Goal: Feedback & Contribution: Leave review/rating

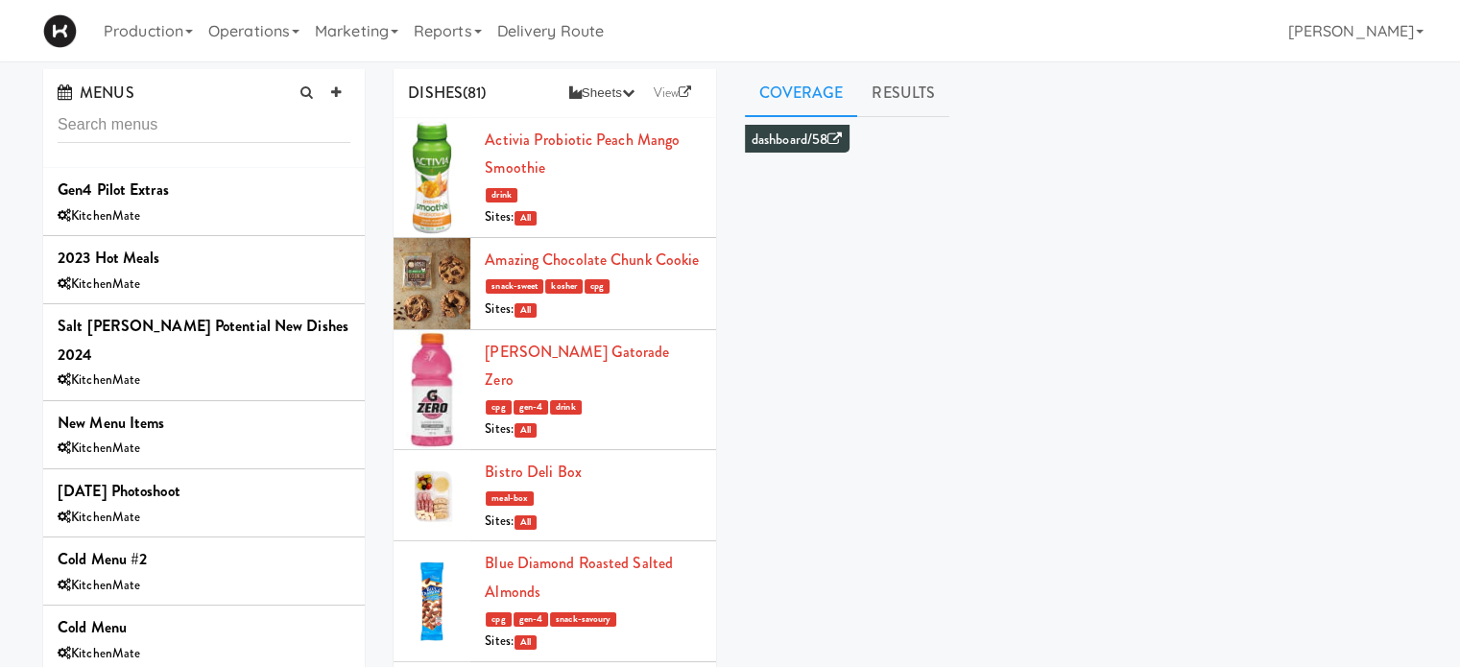
scroll to position [2150, 0]
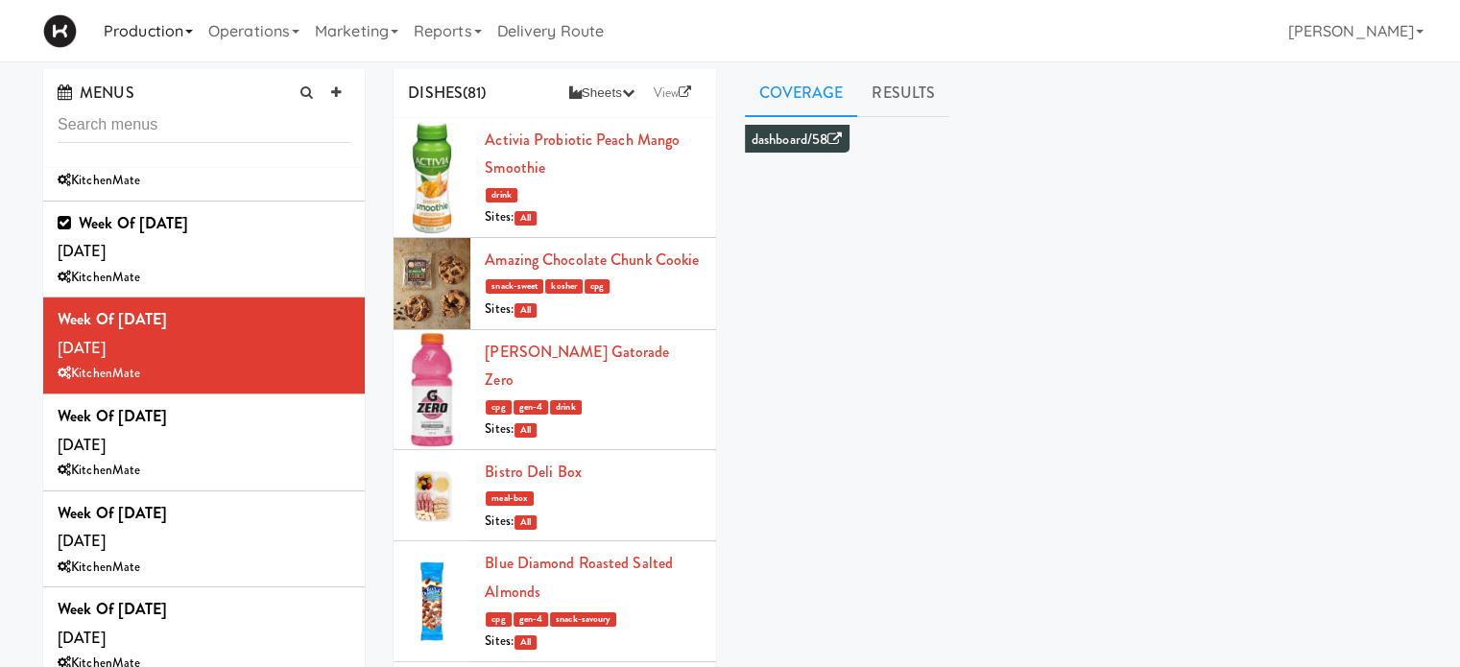
click at [153, 32] on link "Production" at bounding box center [148, 30] width 105 height 61
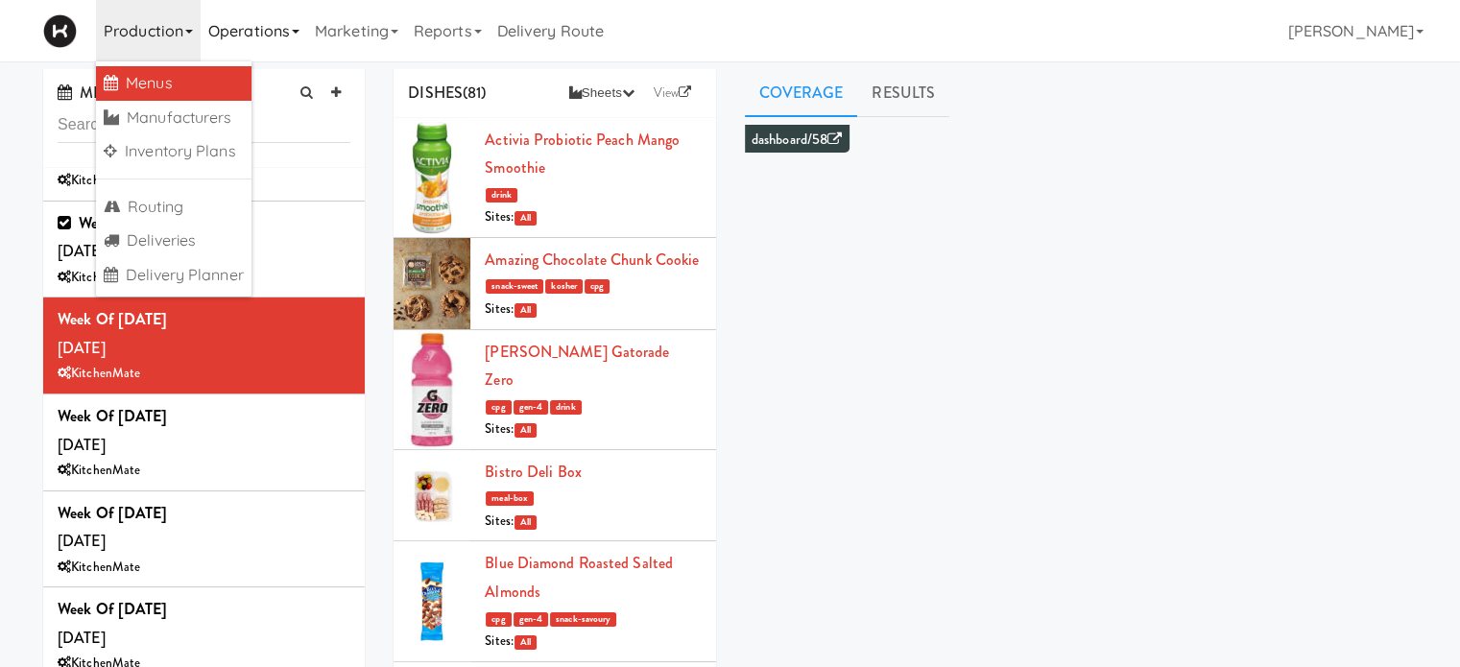
click at [280, 32] on link "Operations" at bounding box center [254, 30] width 107 height 61
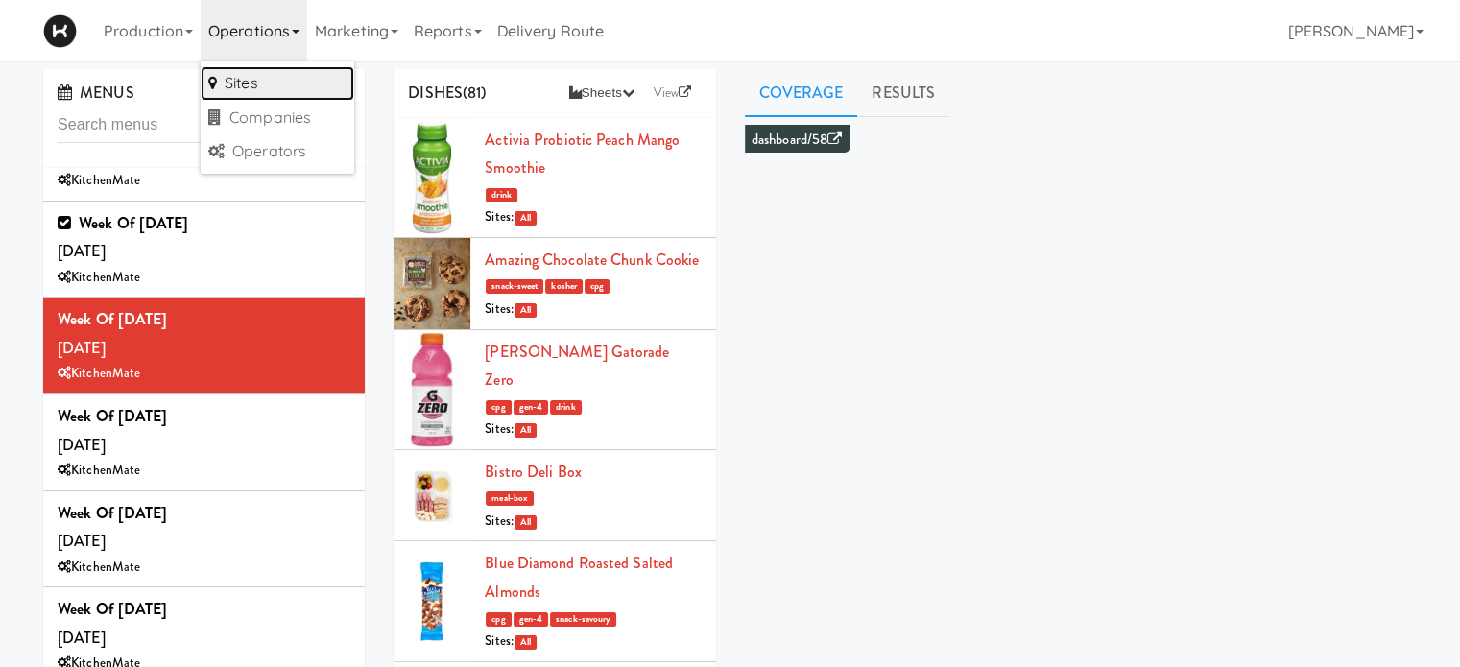
click at [270, 81] on link "Sites" at bounding box center [278, 83] width 154 height 35
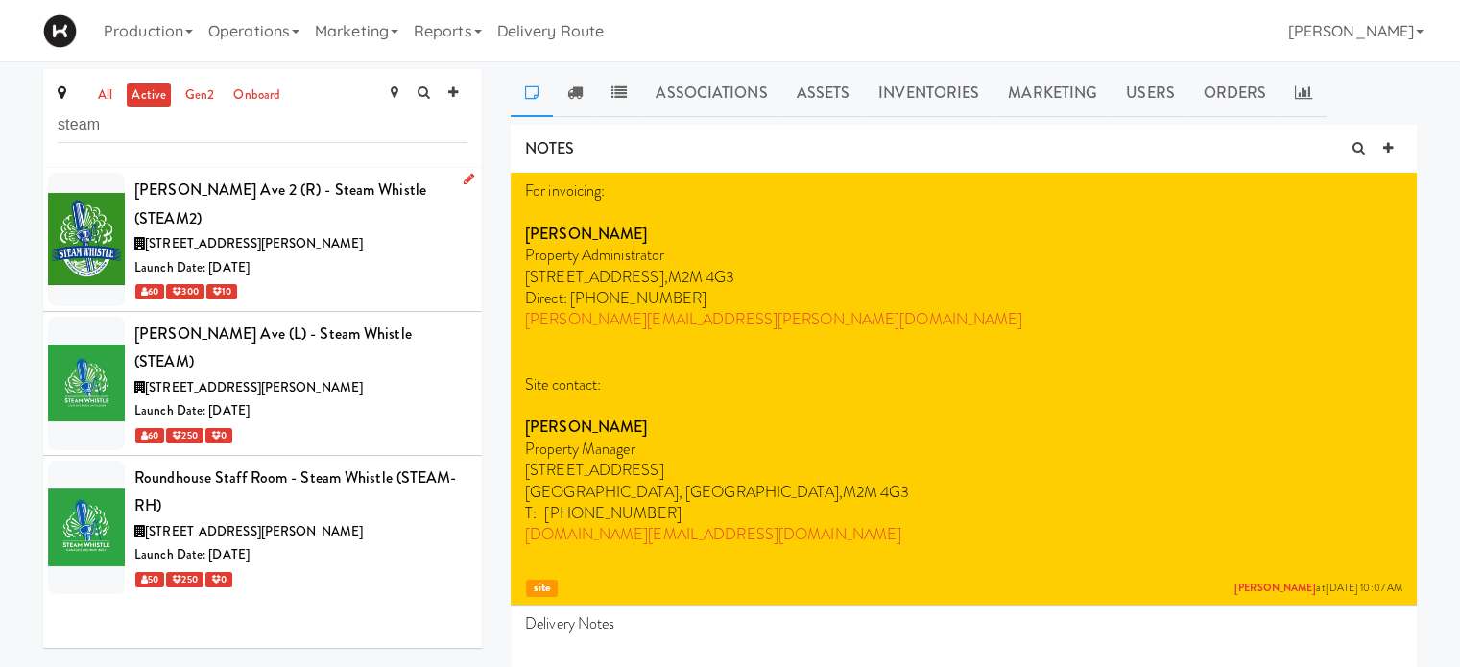
type input "steam"
click at [391, 203] on div "[PERSON_NAME] Ave 2 (R) - Steam Whistle (STEAM2)" at bounding box center [300, 204] width 333 height 57
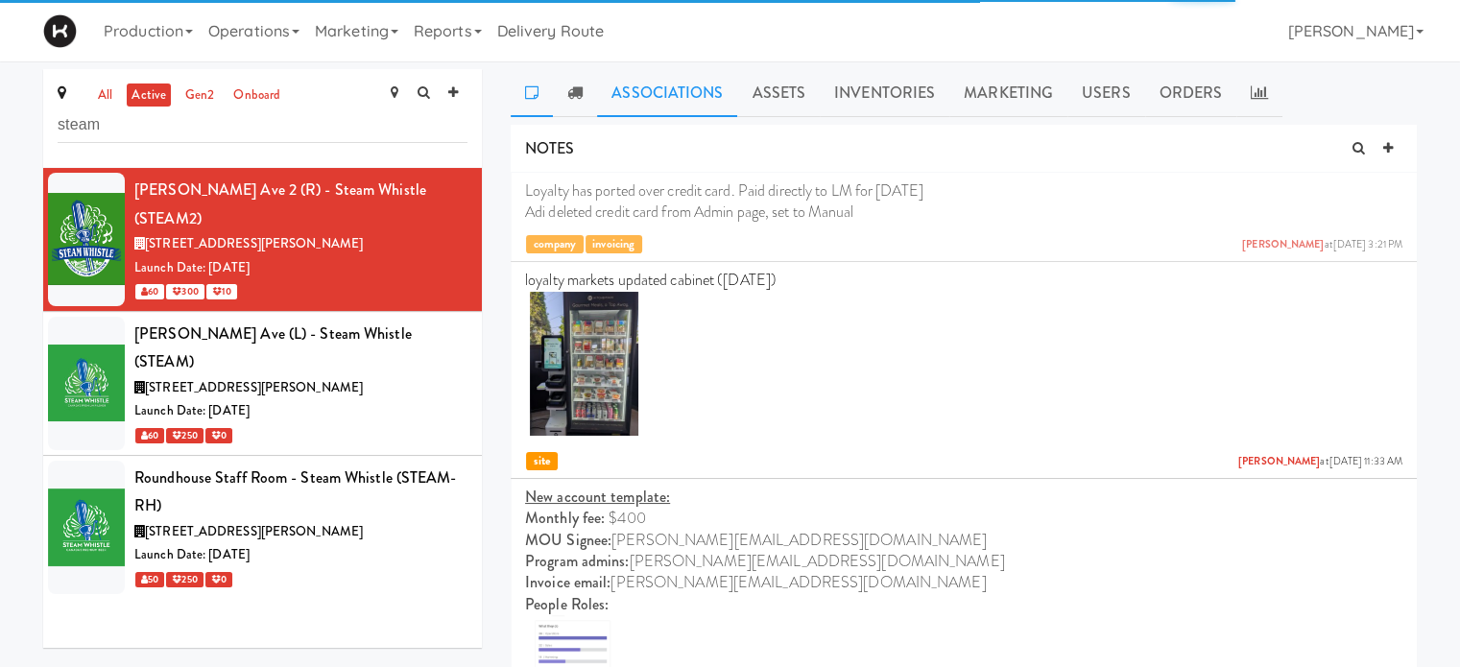
click at [664, 78] on link "Associations" at bounding box center [667, 93] width 140 height 48
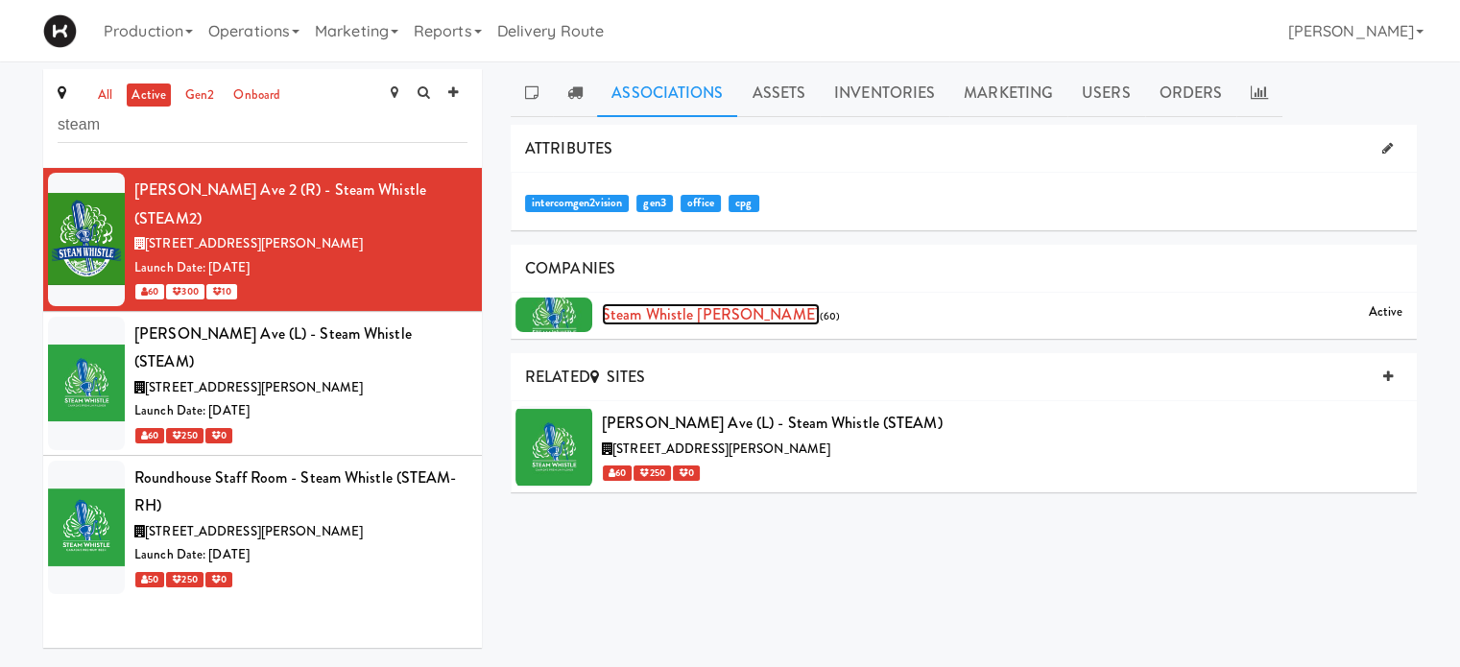
click at [677, 314] on link "Steam Whistle [PERSON_NAME]" at bounding box center [711, 314] width 218 height 22
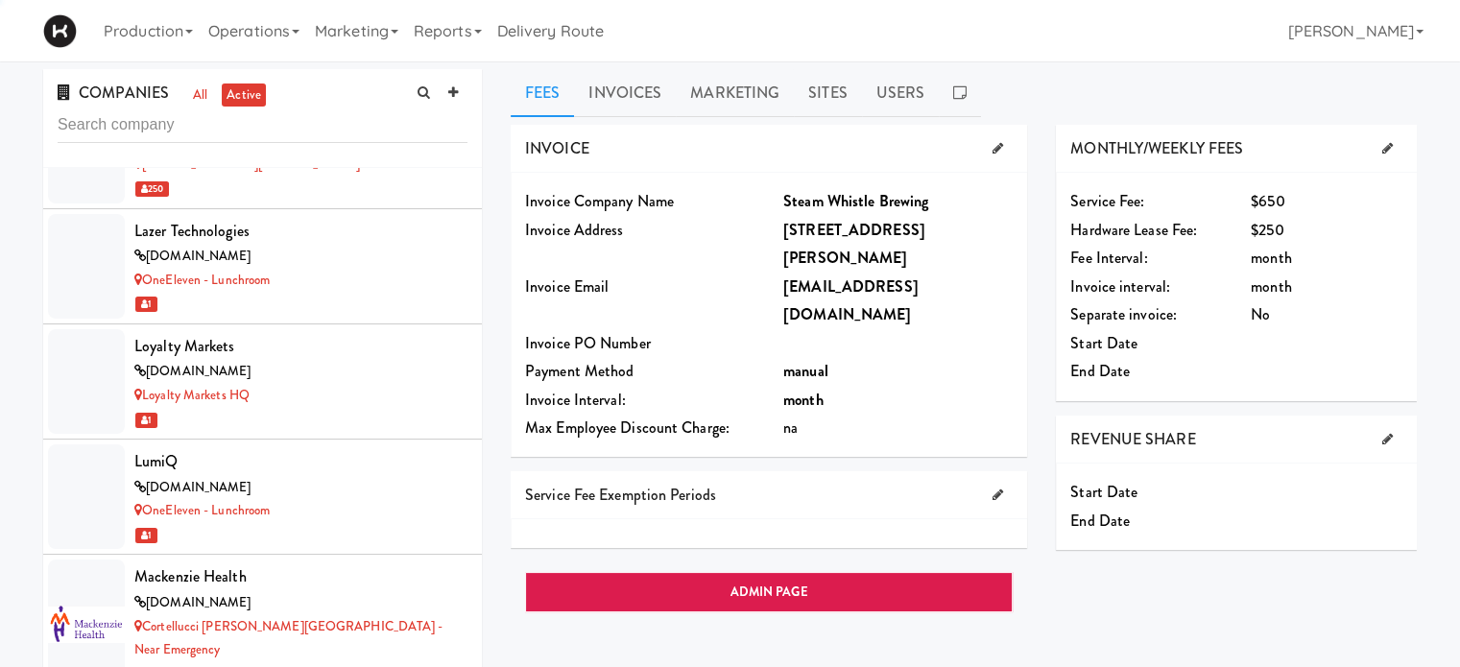
scroll to position [11048, 0]
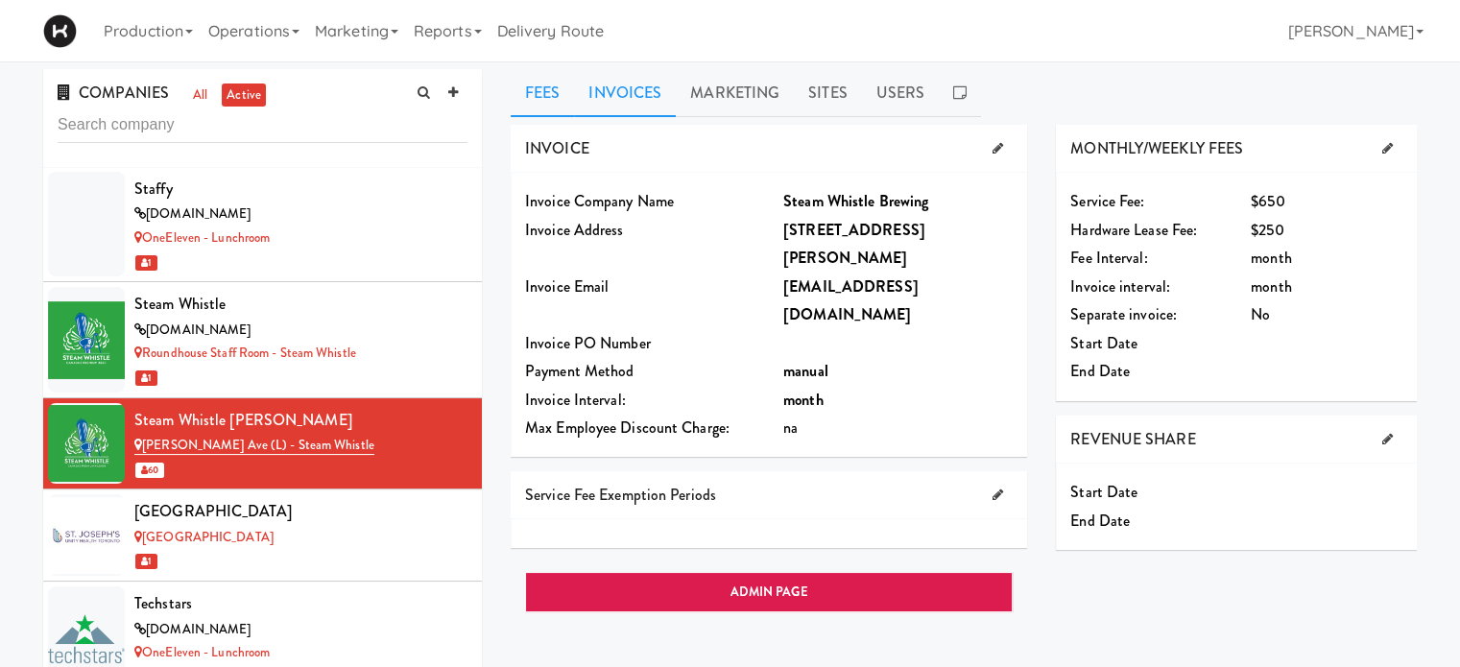
click at [630, 107] on link "Invoices" at bounding box center [625, 93] width 102 height 48
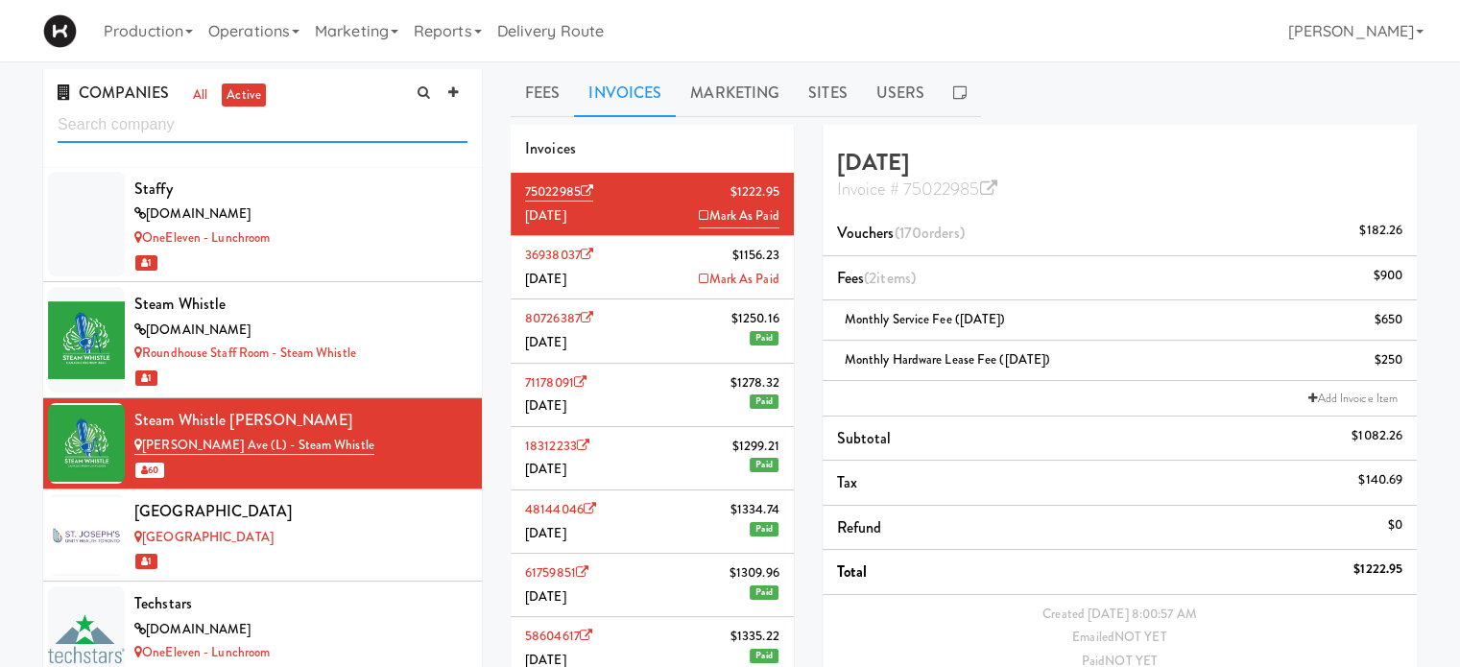
click at [207, 129] on input "text" at bounding box center [263, 125] width 410 height 36
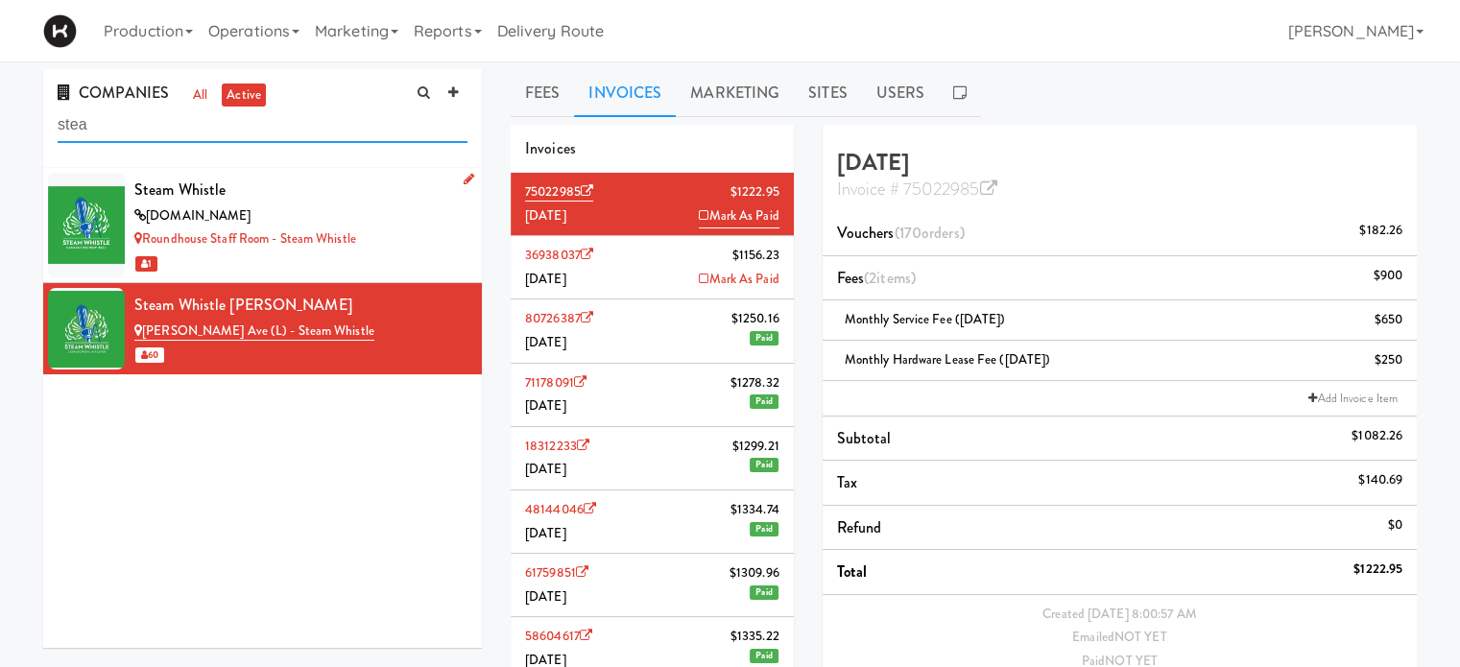
type input "stea"
click at [328, 217] on div "[DOMAIN_NAME]" at bounding box center [300, 216] width 333 height 24
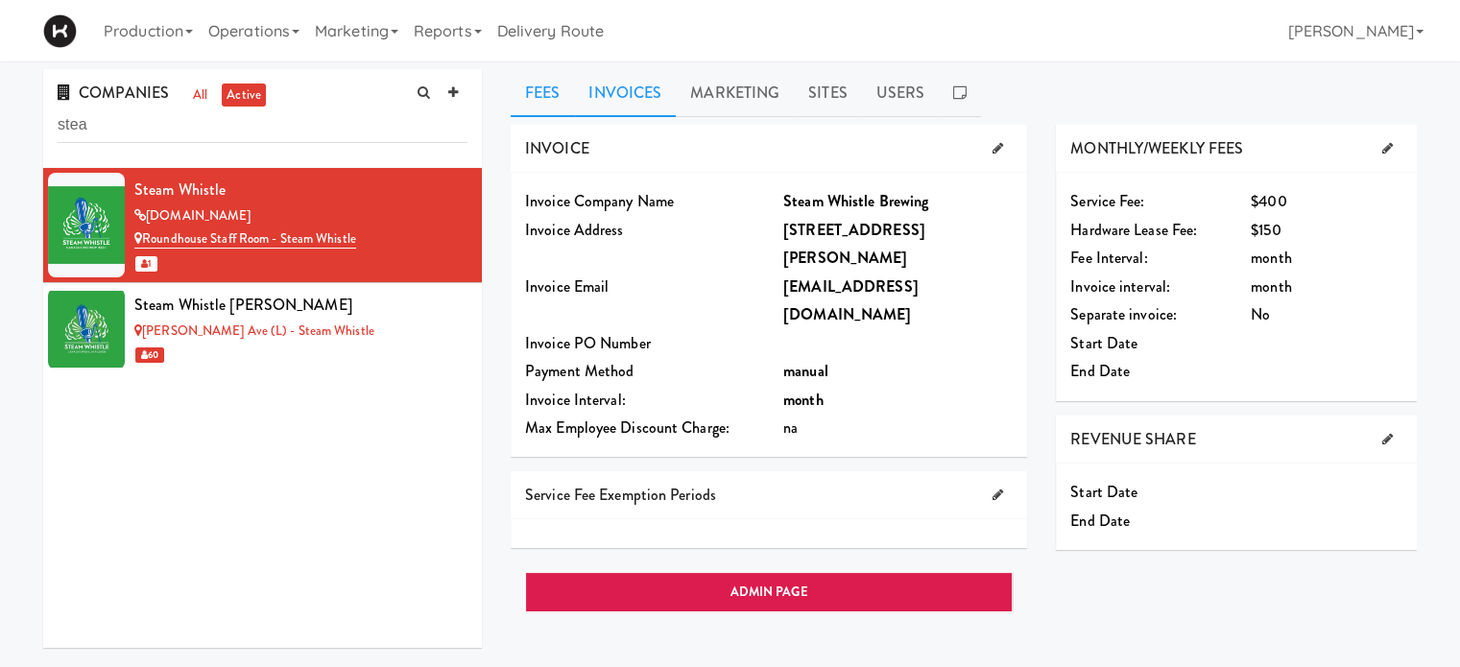
click at [635, 84] on link "Invoices" at bounding box center [625, 93] width 102 height 48
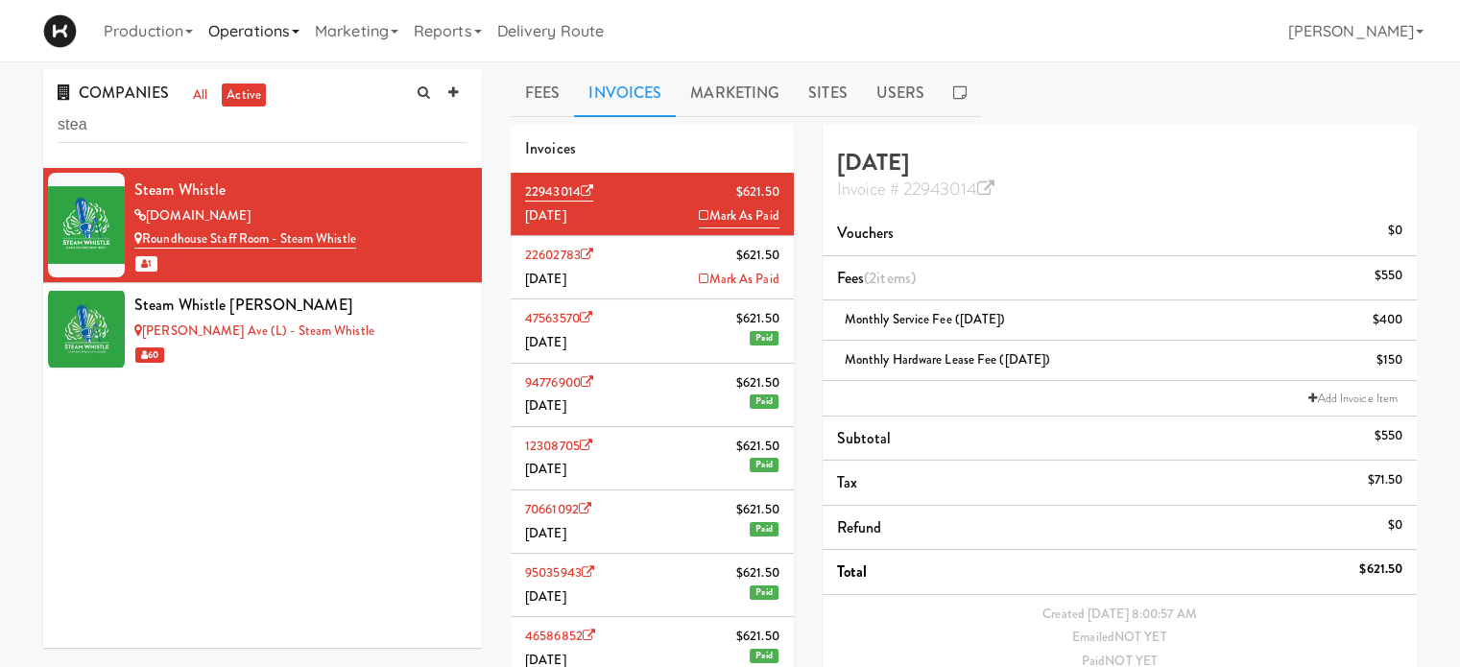
click at [287, 36] on link "Operations" at bounding box center [254, 30] width 107 height 61
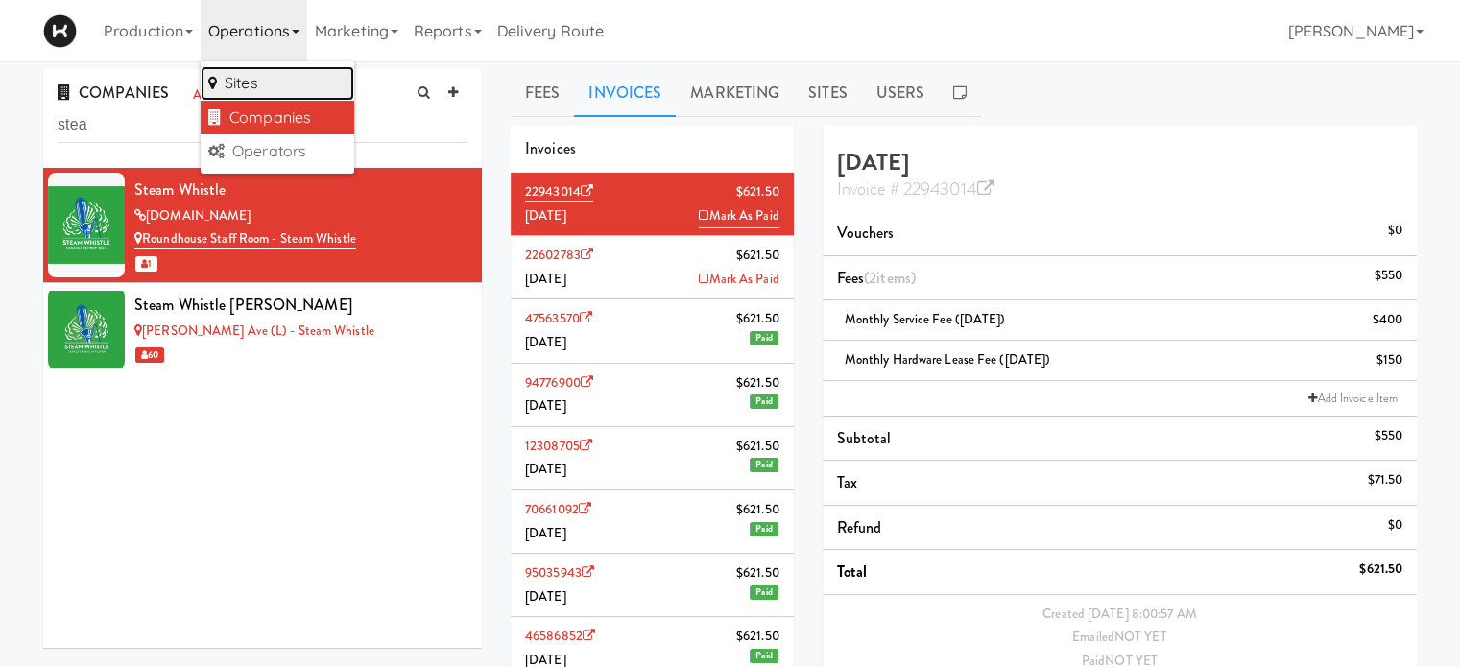
click at [261, 84] on link "Sites" at bounding box center [278, 83] width 154 height 35
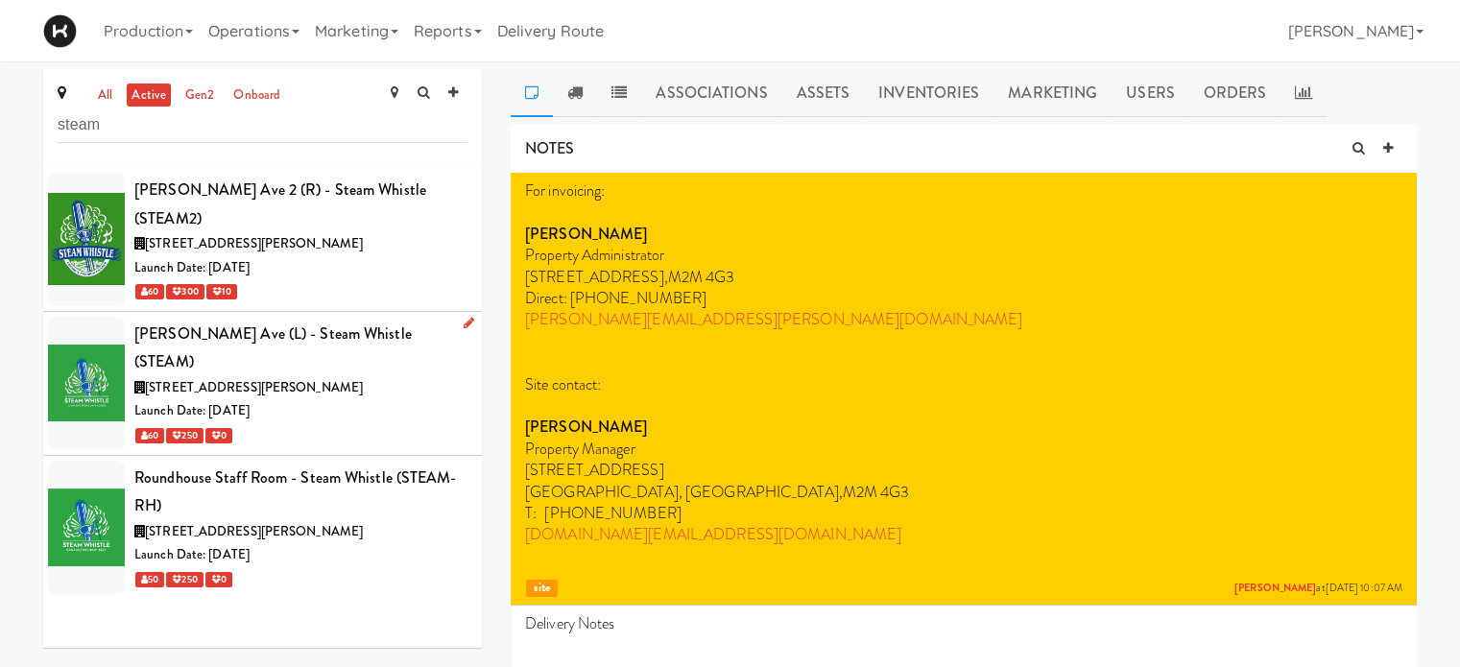
type input "steam"
click at [369, 376] on div "[STREET_ADDRESS][PERSON_NAME]" at bounding box center [300, 388] width 333 height 24
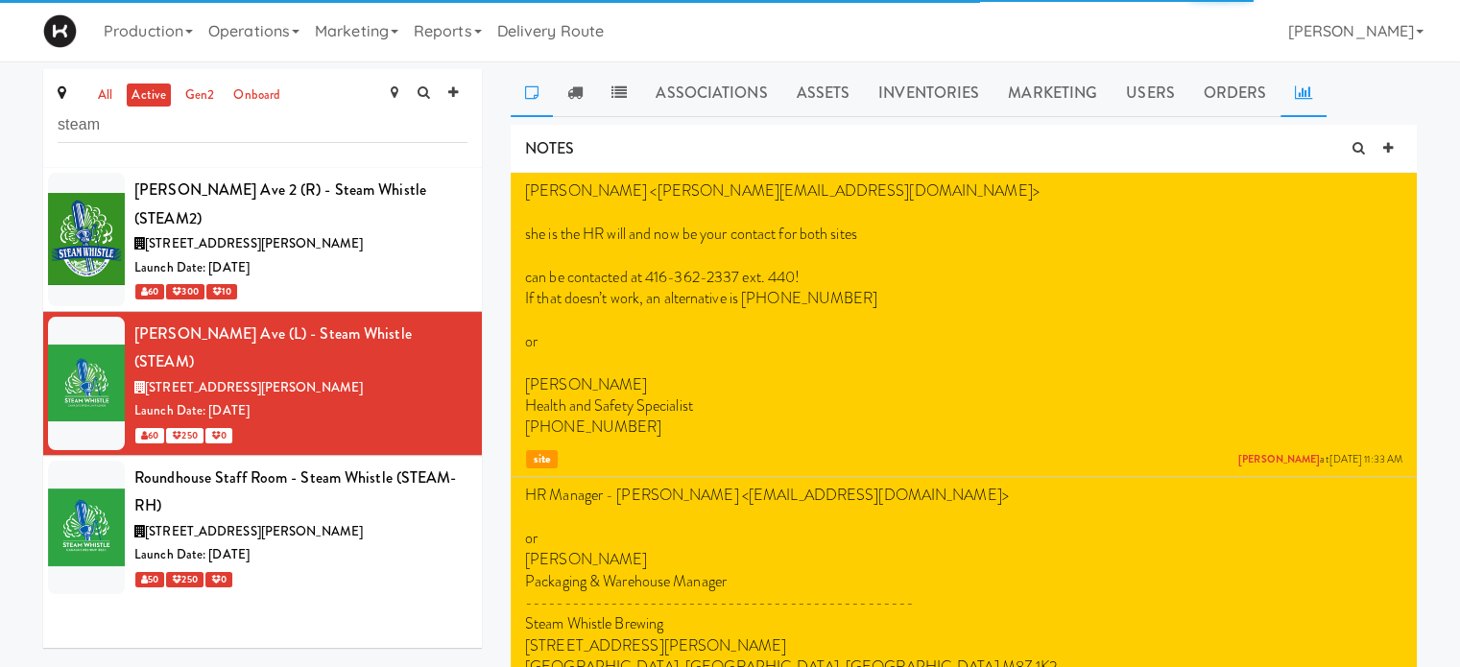
click at [1294, 105] on link at bounding box center [1303, 93] width 46 height 48
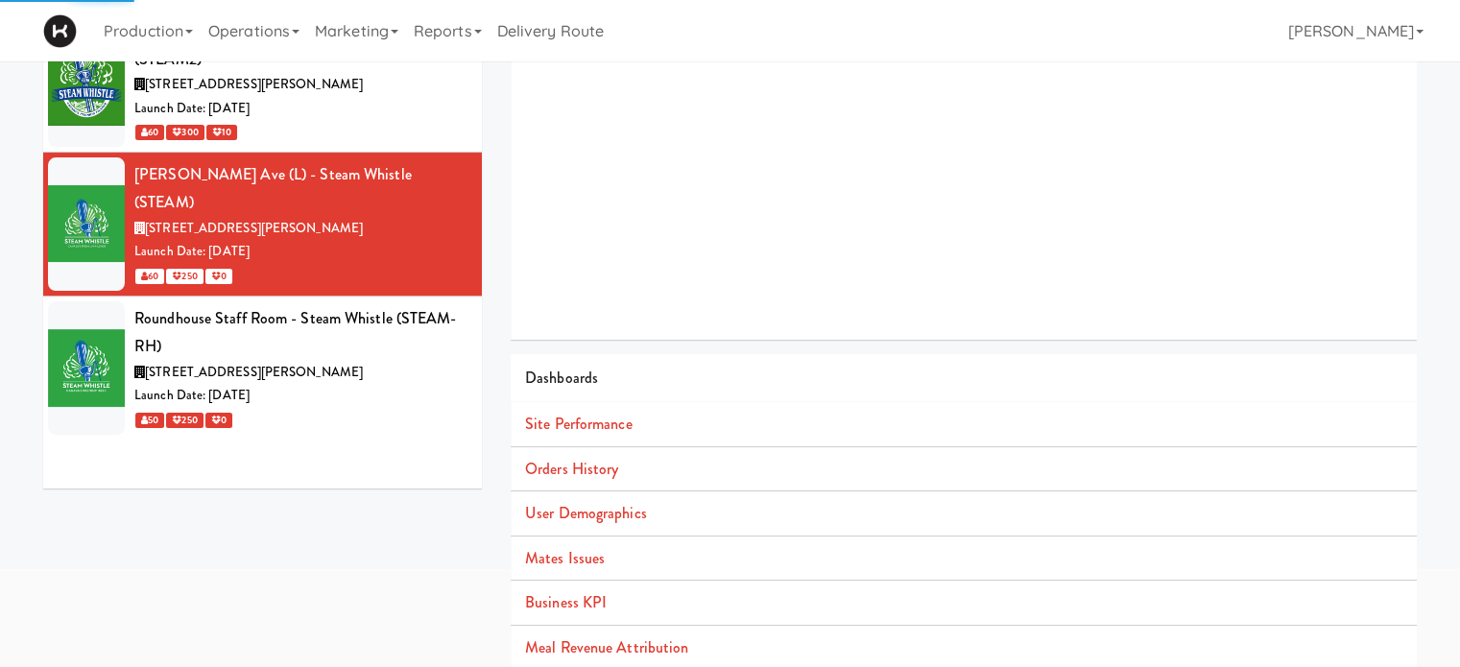
scroll to position [165, 0]
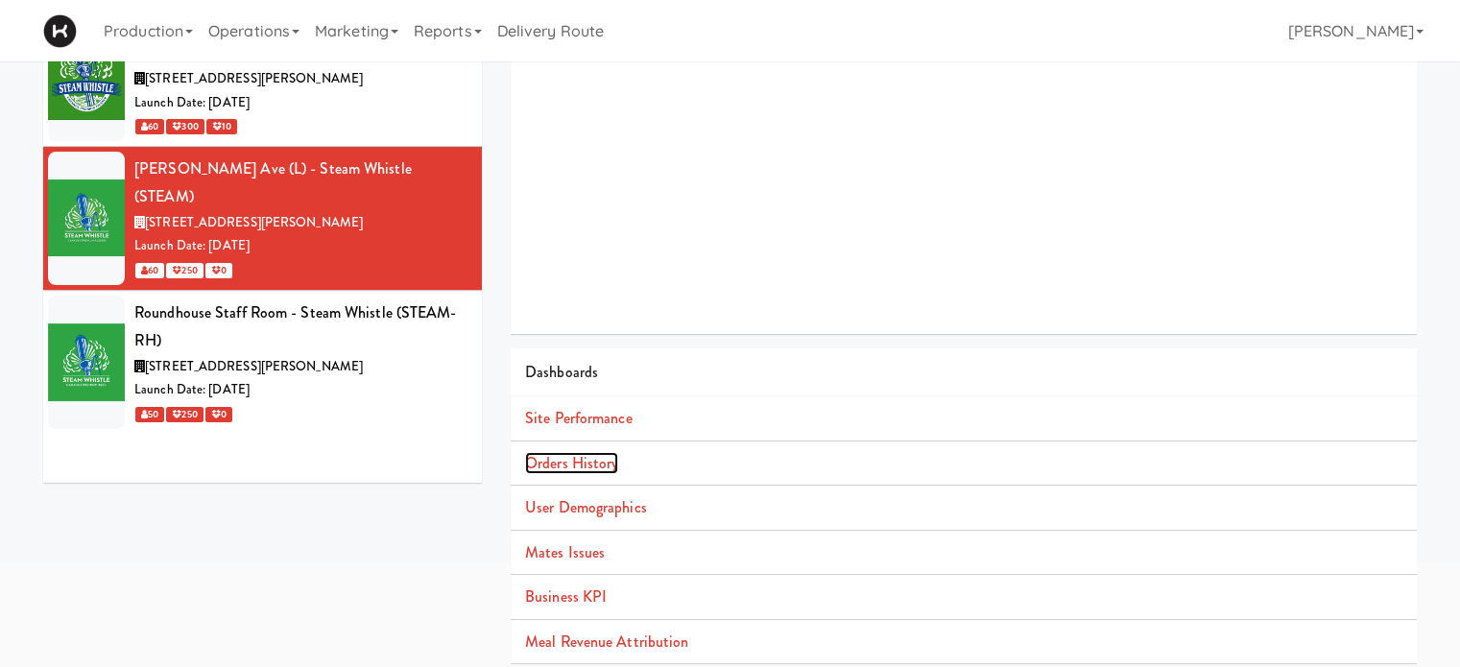
click at [585, 468] on link "Orders History" at bounding box center [571, 463] width 93 height 22
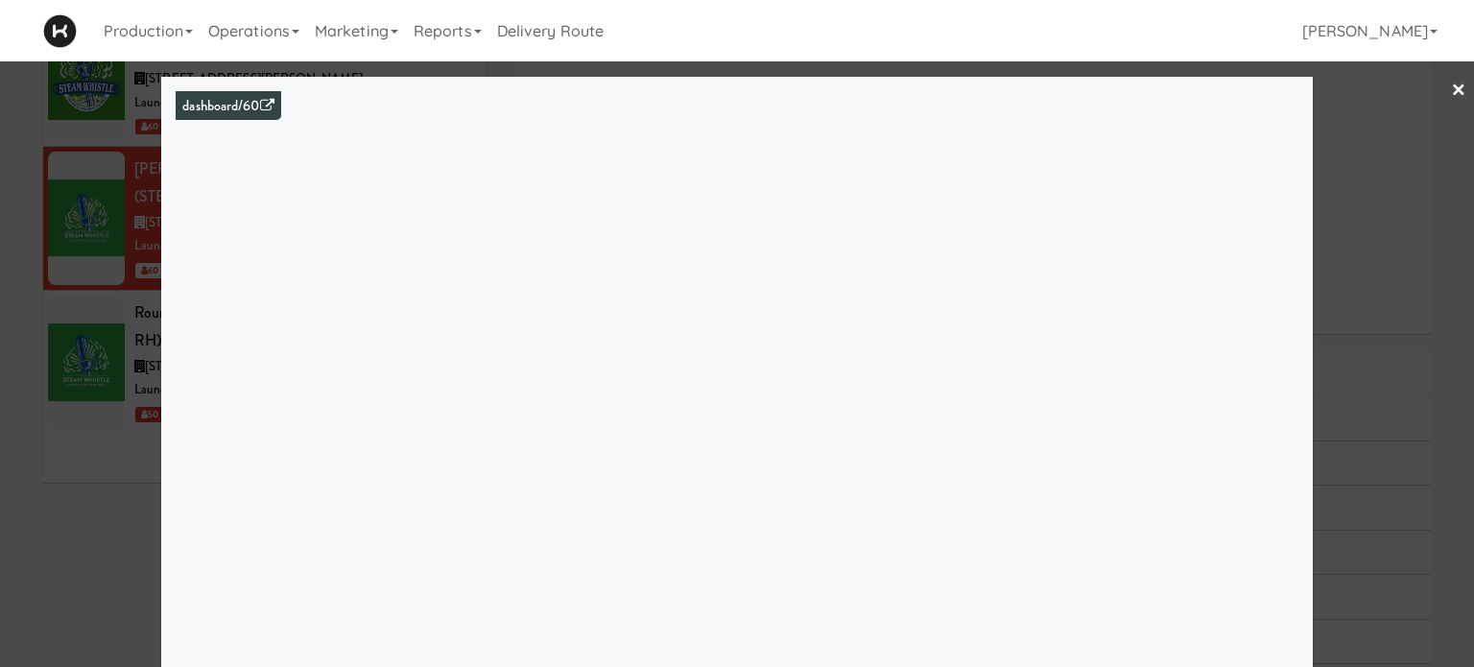
click at [1451, 90] on link "×" at bounding box center [1458, 91] width 15 height 60
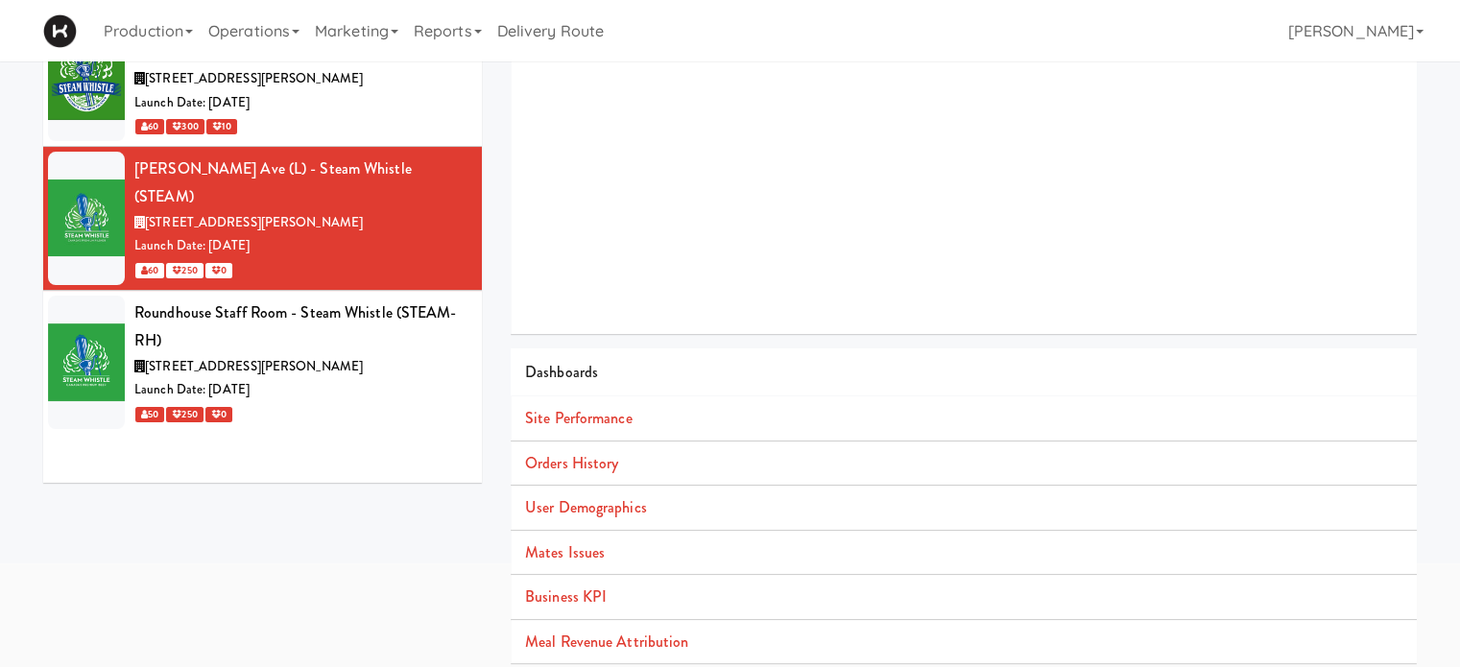
click at [347, 114] on div "60 300 10" at bounding box center [300, 126] width 333 height 24
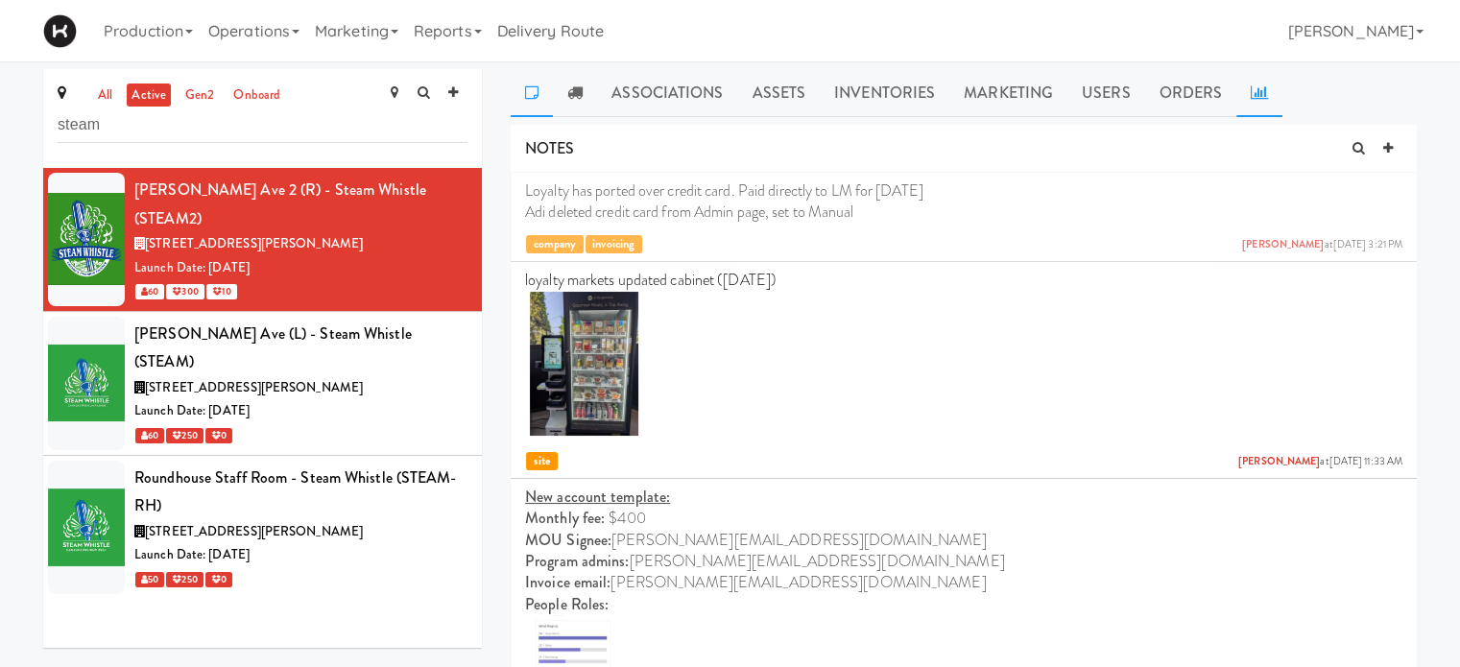
click at [1239, 91] on link at bounding box center [1259, 93] width 46 height 48
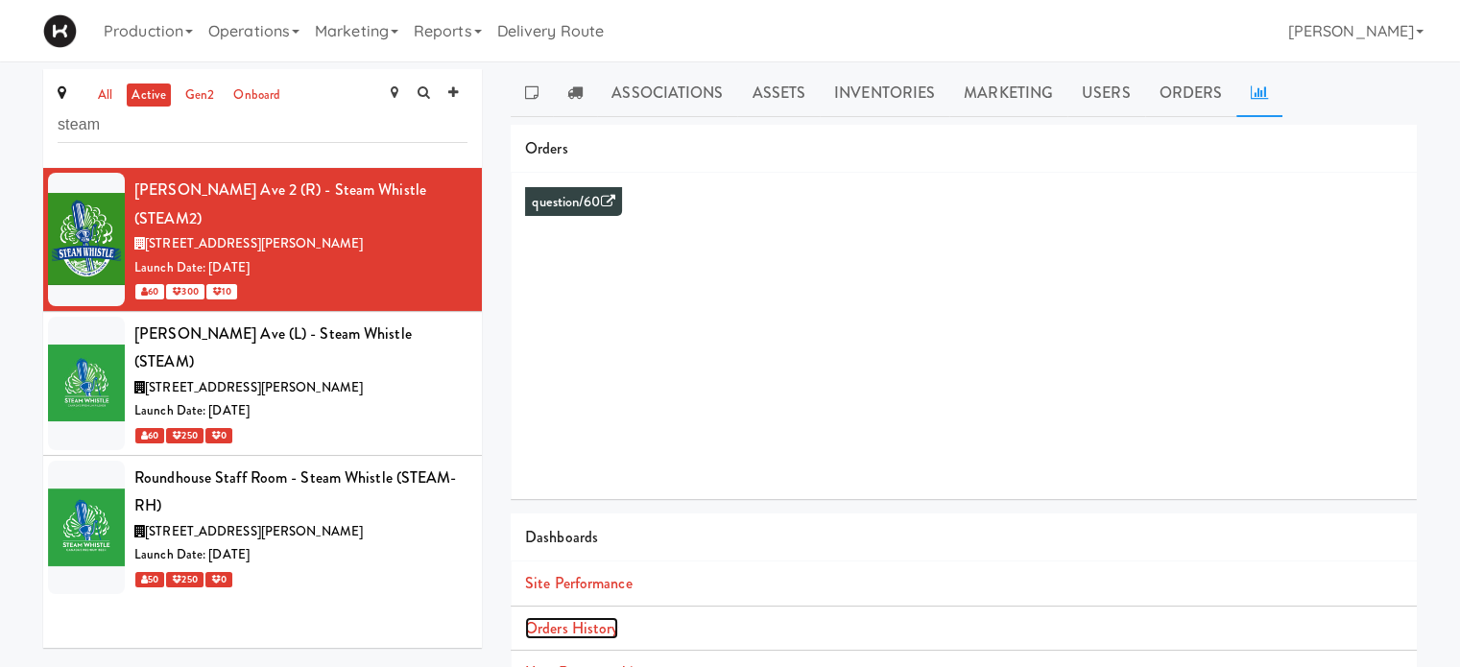
click at [594, 632] on link "Orders History" at bounding box center [571, 628] width 93 height 22
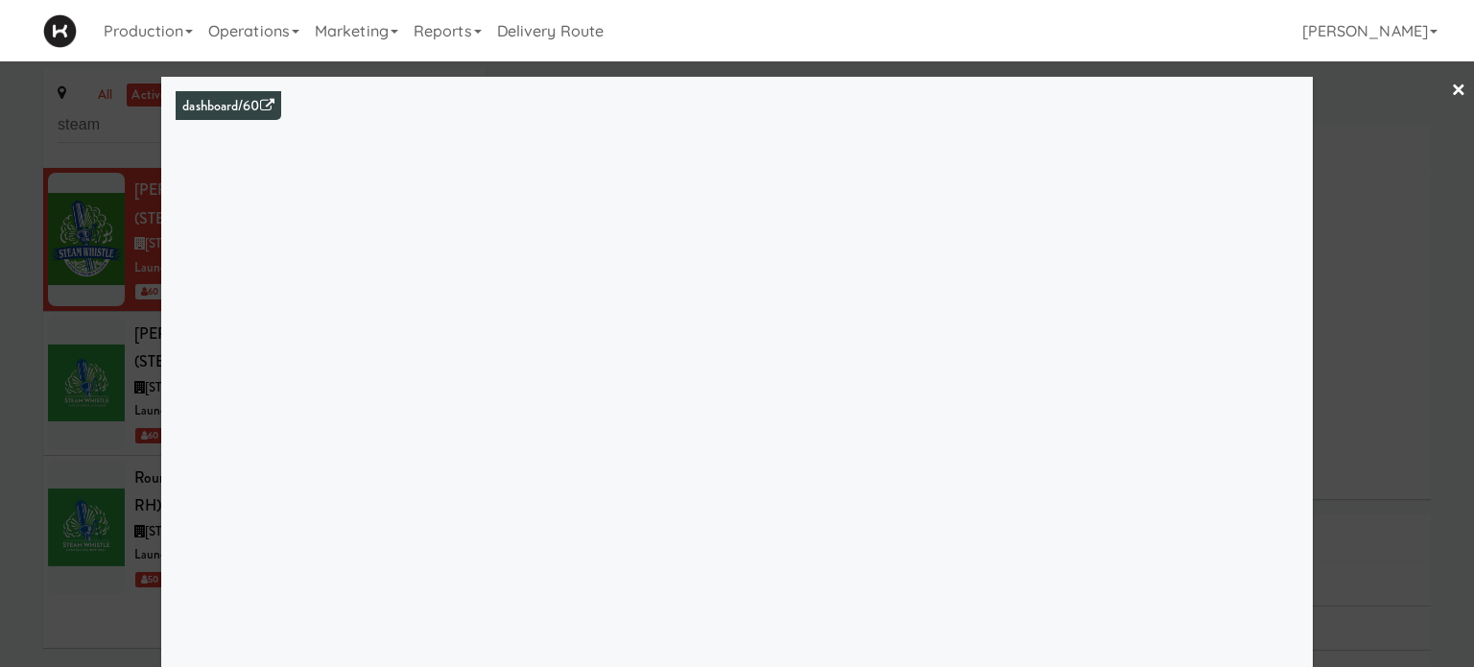
click at [1451, 88] on link "×" at bounding box center [1458, 91] width 15 height 60
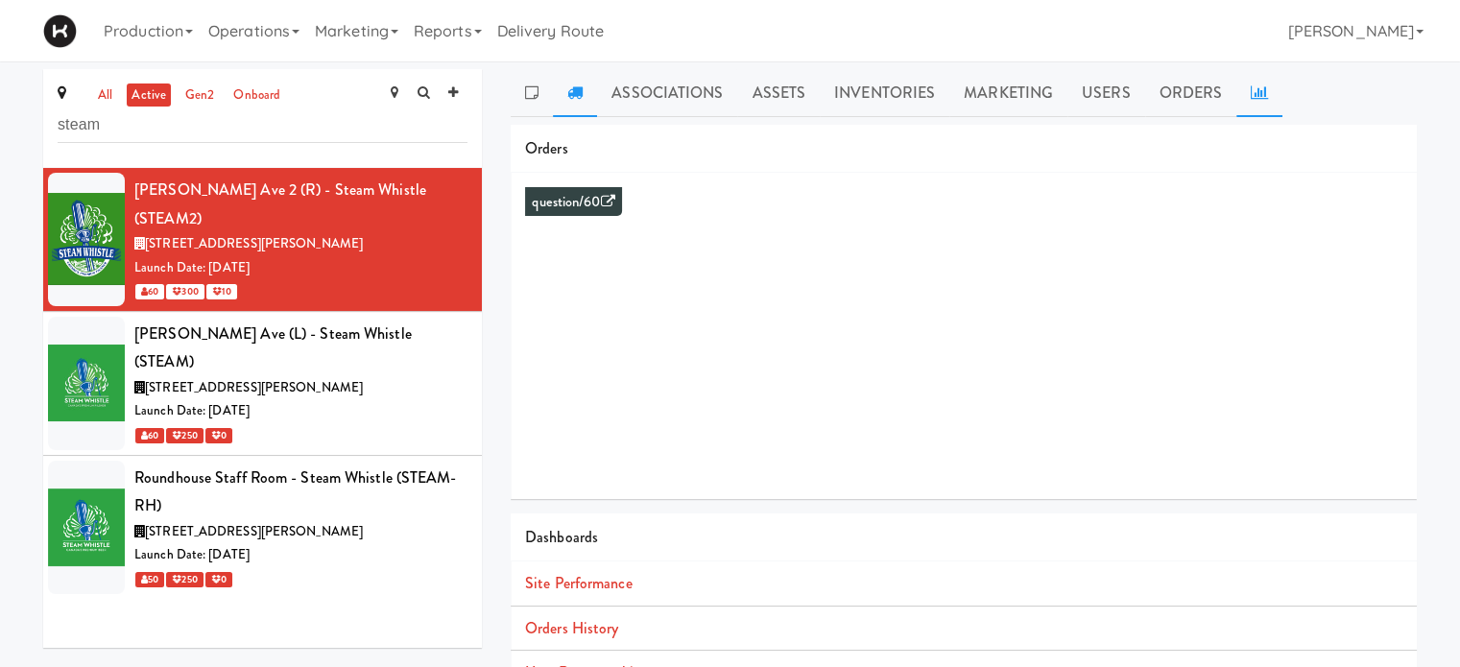
click at [581, 84] on icon at bounding box center [574, 91] width 15 height 15
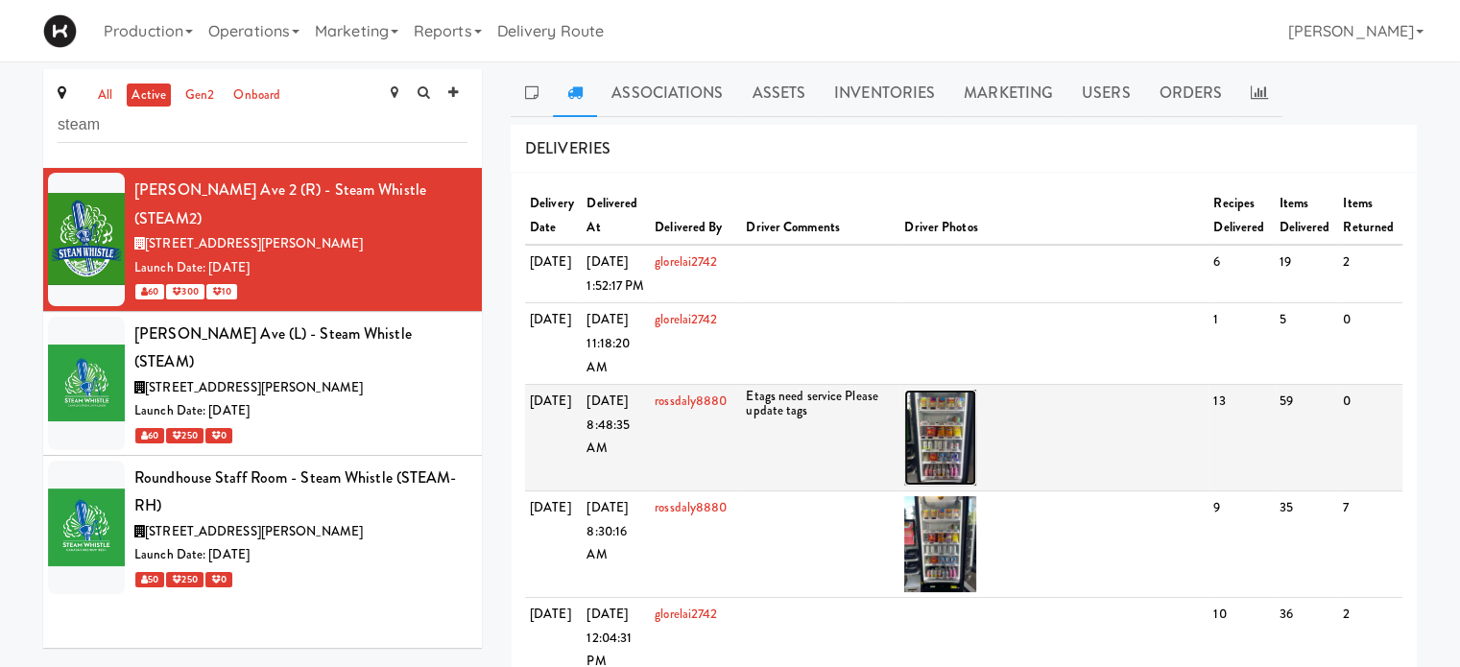
click at [949, 474] on img at bounding box center [940, 438] width 72 height 96
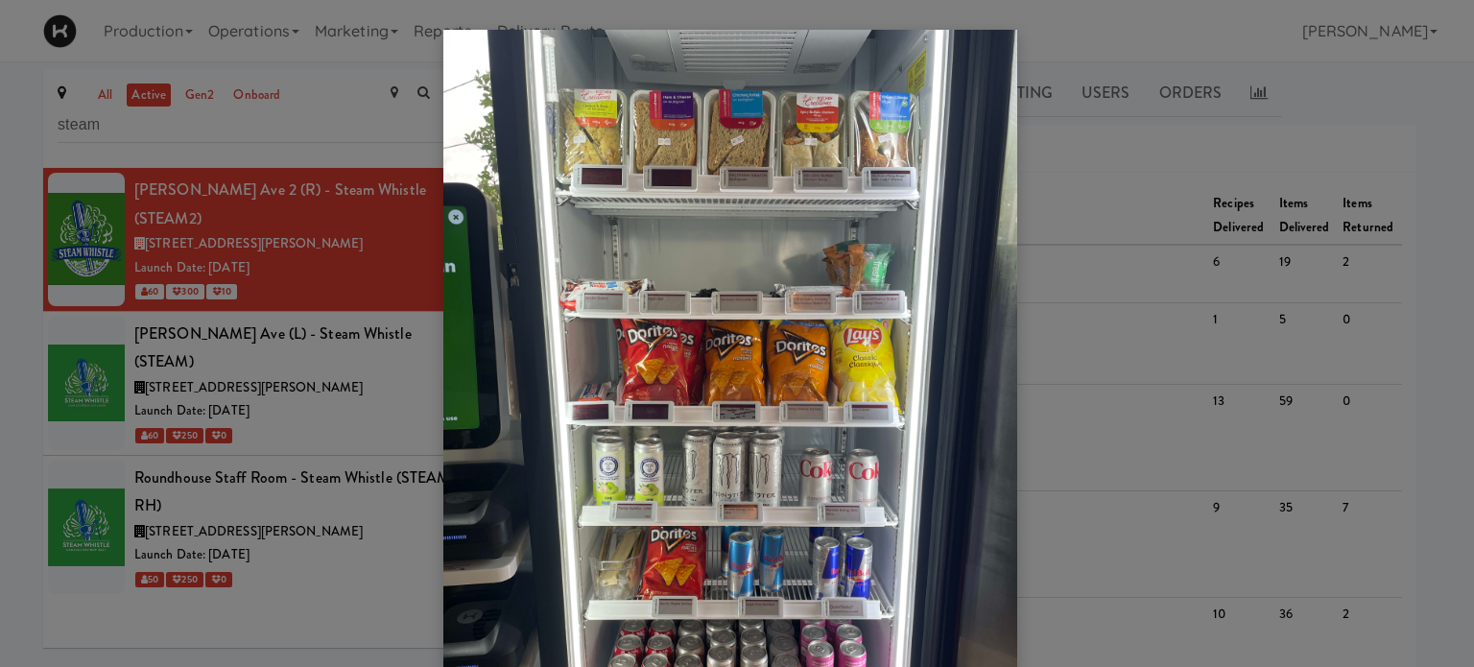
click at [385, 360] on div at bounding box center [737, 333] width 1474 height 667
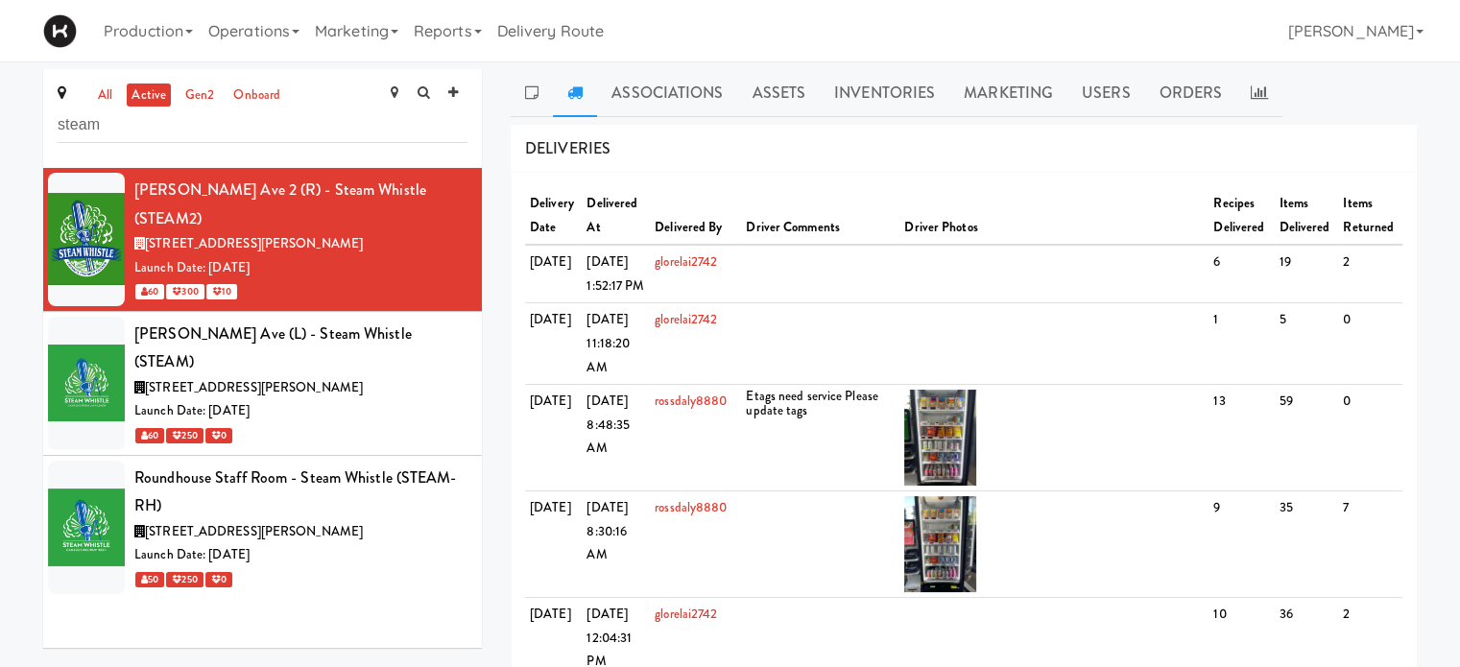
click at [385, 399] on div "Launch Date: [DATE]" at bounding box center [300, 411] width 333 height 24
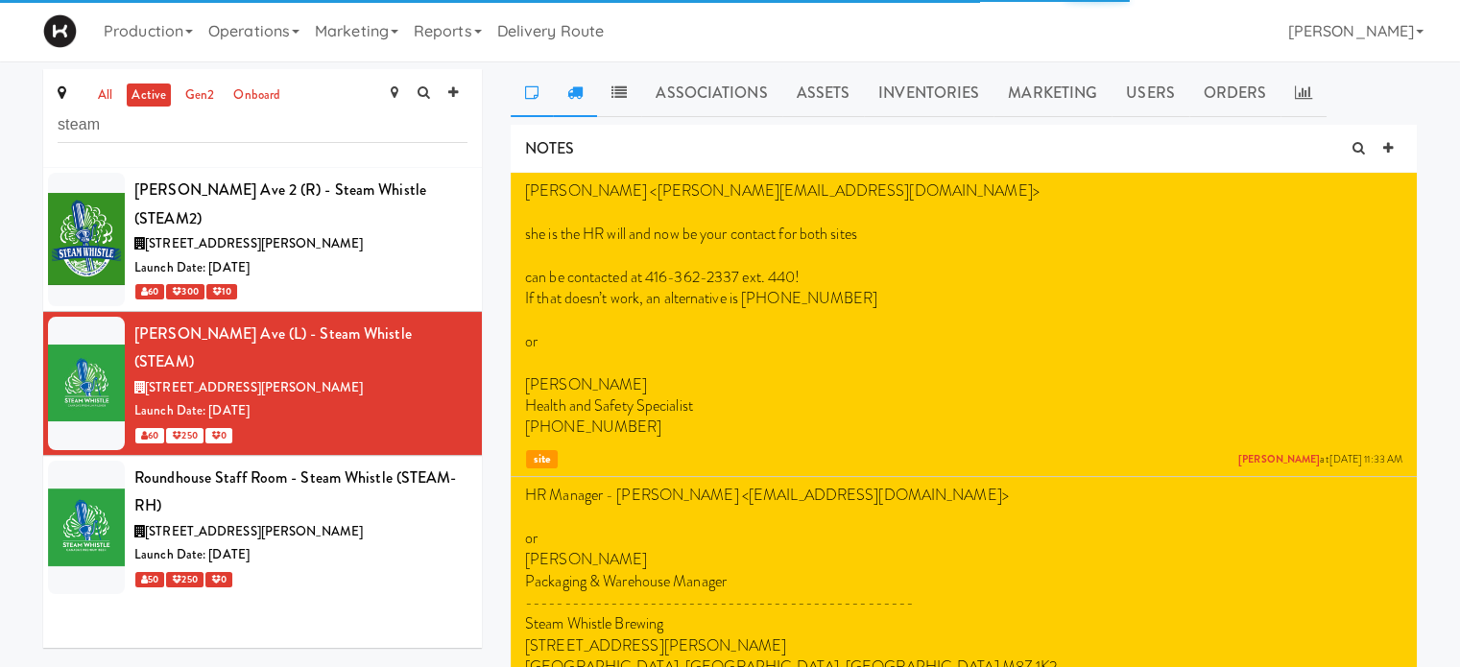
click at [589, 95] on link at bounding box center [575, 93] width 44 height 48
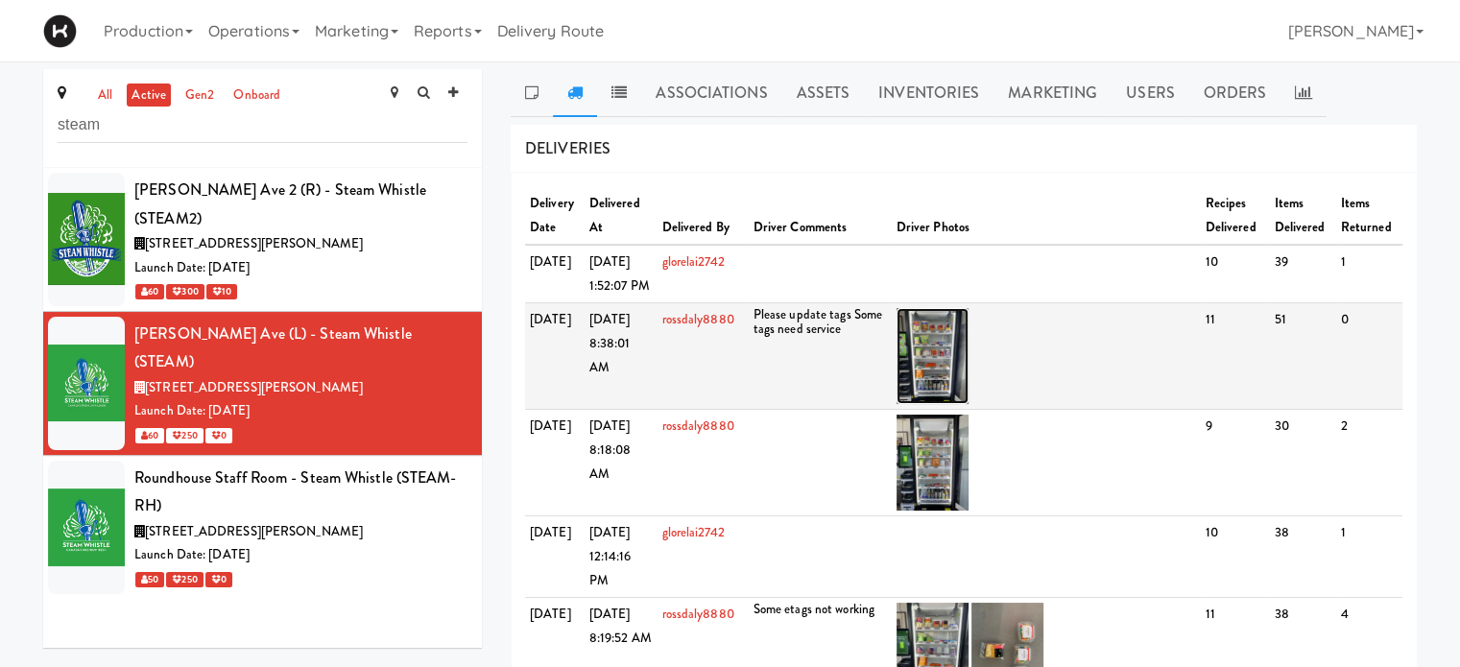
click at [963, 390] on img at bounding box center [932, 356] width 72 height 96
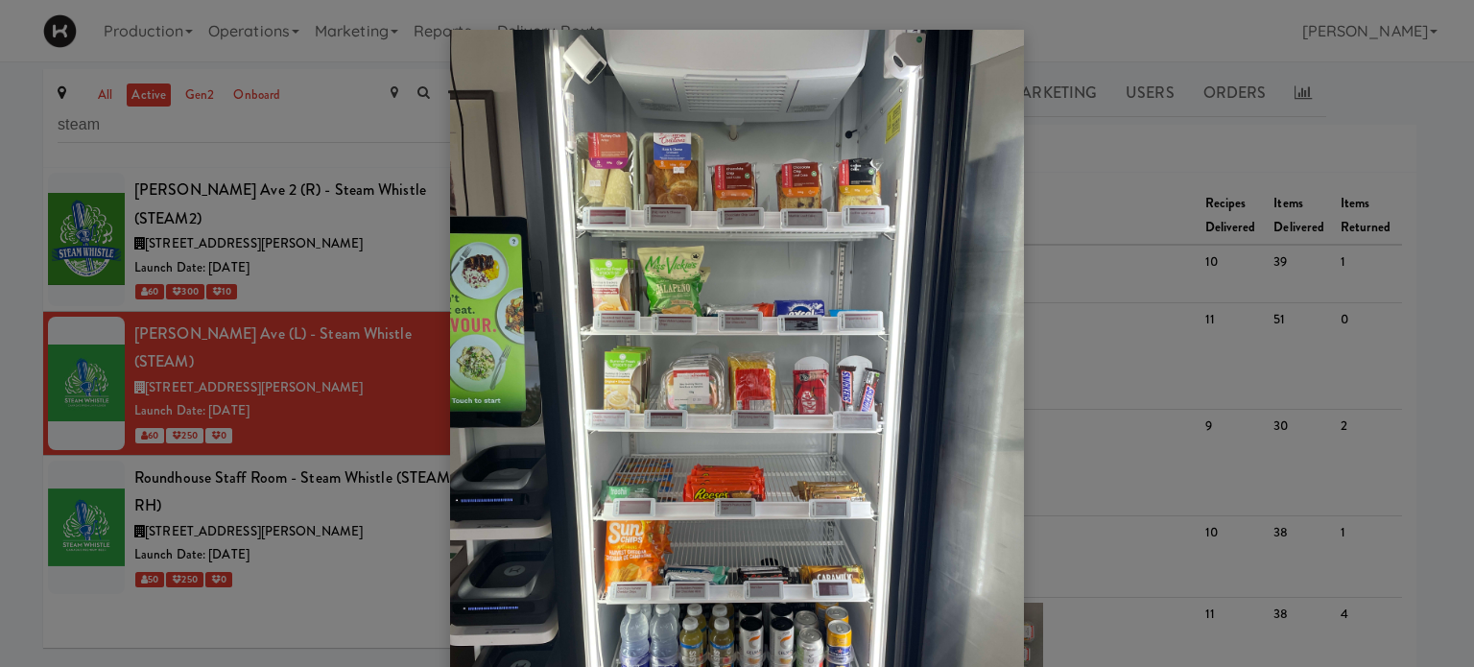
click at [317, 452] on div at bounding box center [737, 333] width 1474 height 667
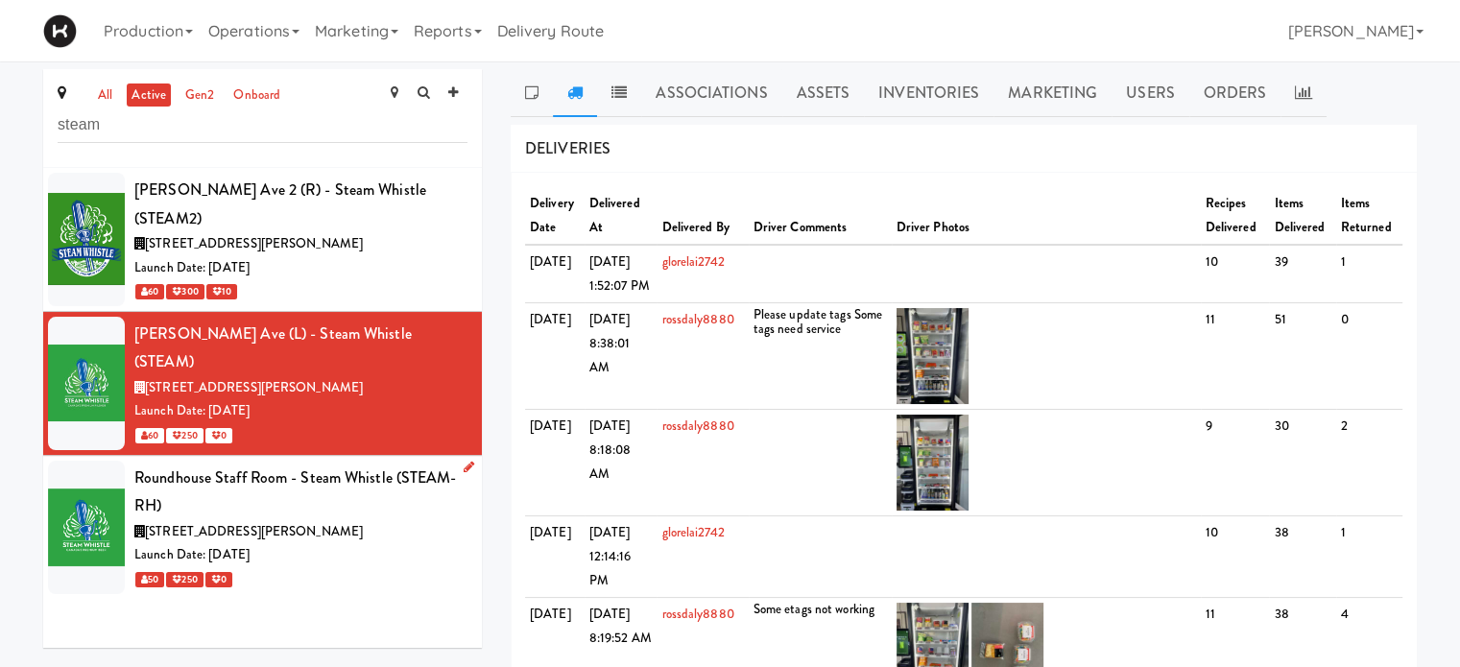
click at [355, 464] on div "Roundhouse Staff Room - Steam Whistle (STEAM-RH)" at bounding box center [300, 492] width 333 height 57
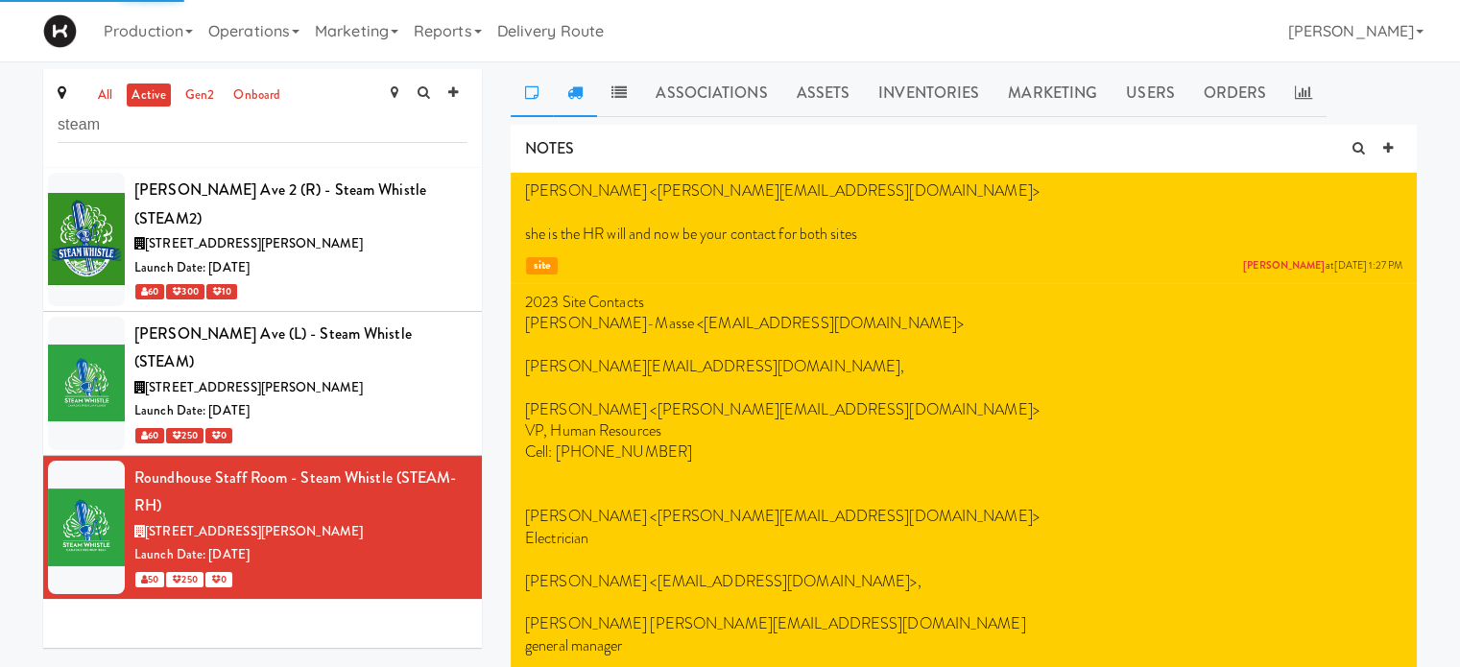
click at [574, 102] on link at bounding box center [575, 93] width 44 height 48
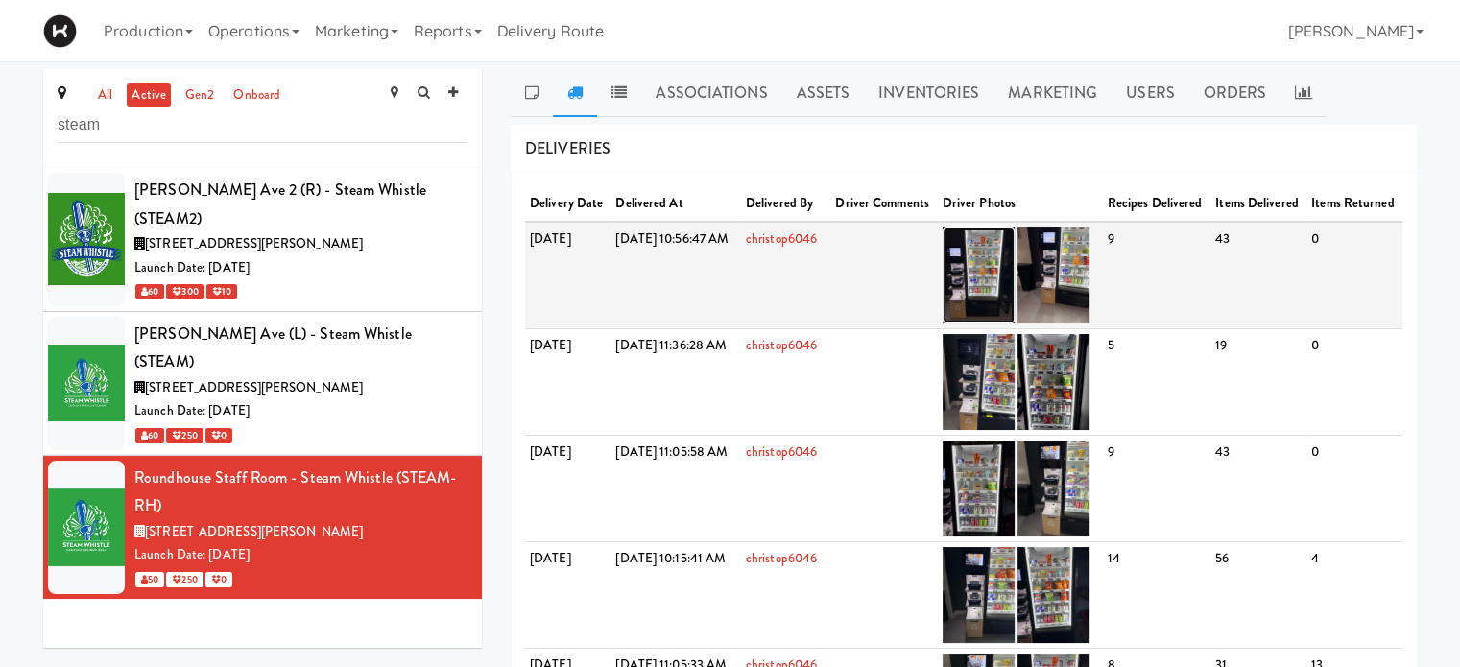
click at [1015, 303] on img at bounding box center [979, 275] width 72 height 96
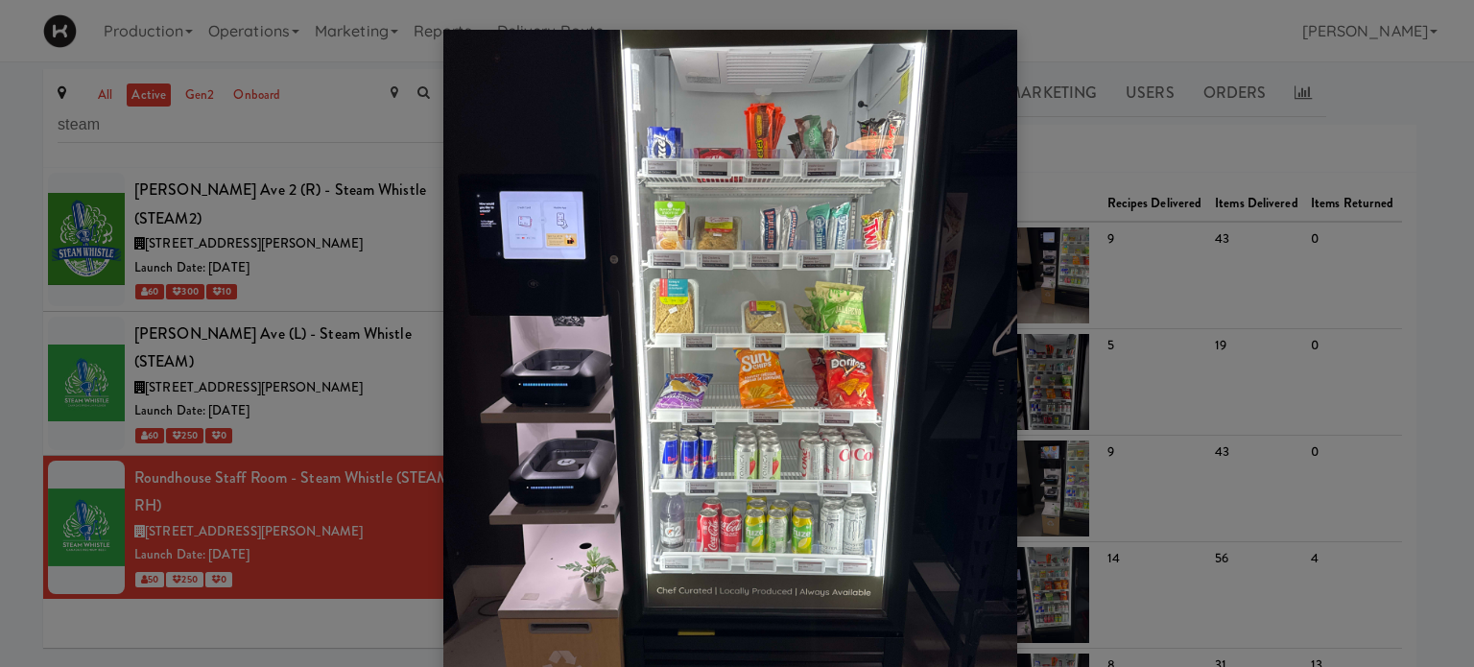
click at [1076, 144] on div at bounding box center [737, 333] width 1474 height 667
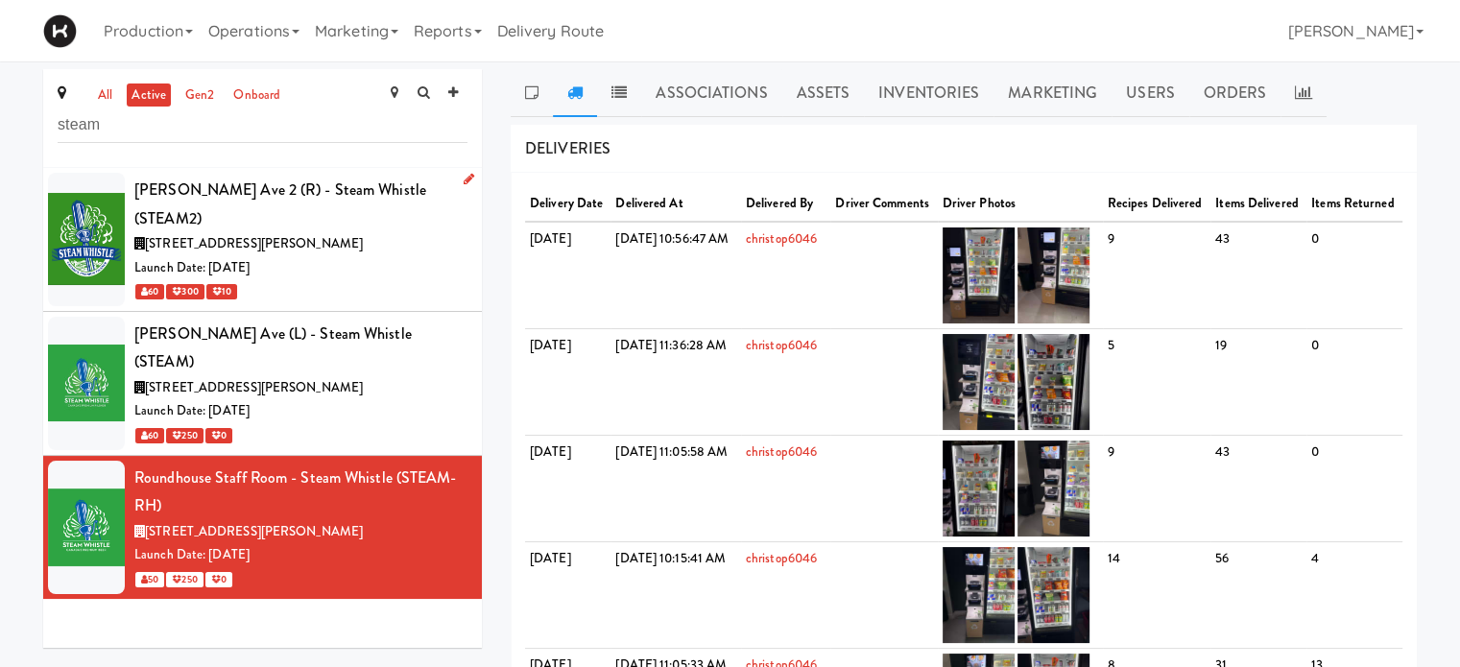
click at [361, 232] on div "[STREET_ADDRESS][PERSON_NAME]" at bounding box center [300, 244] width 333 height 24
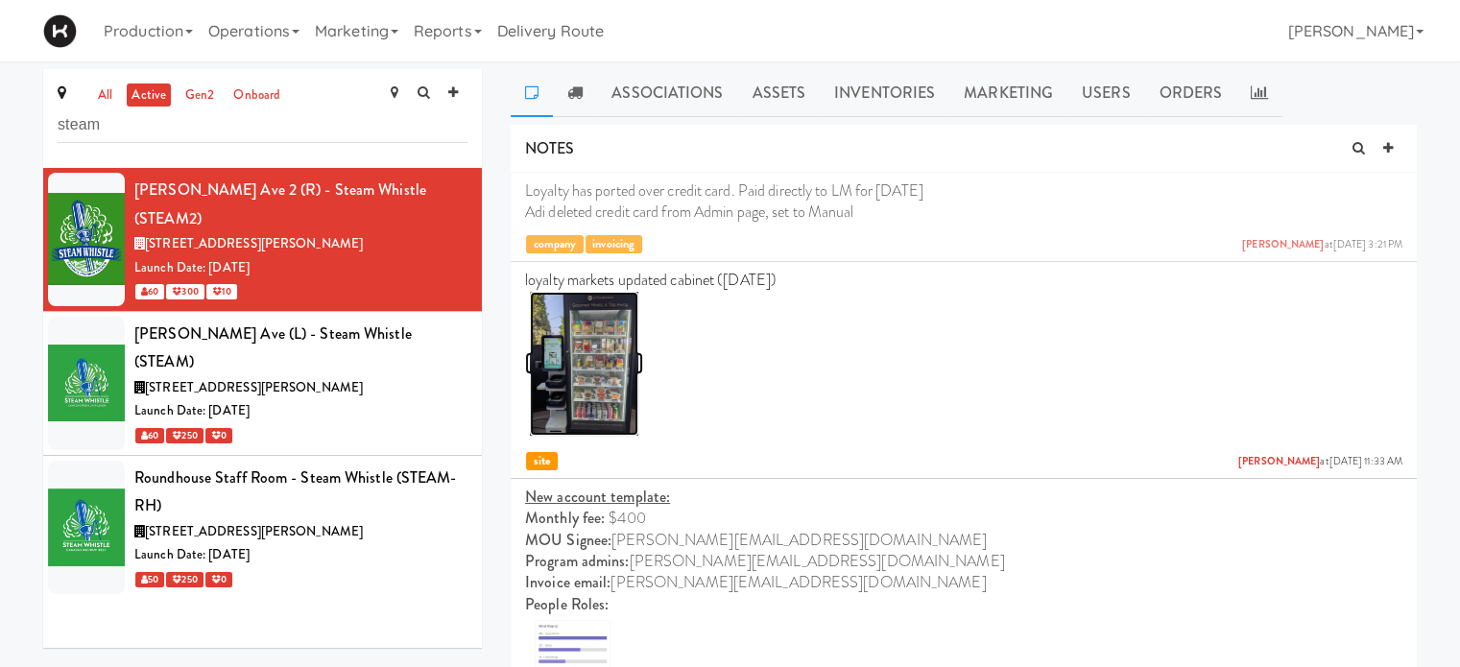
click at [593, 379] on img at bounding box center [584, 364] width 108 height 144
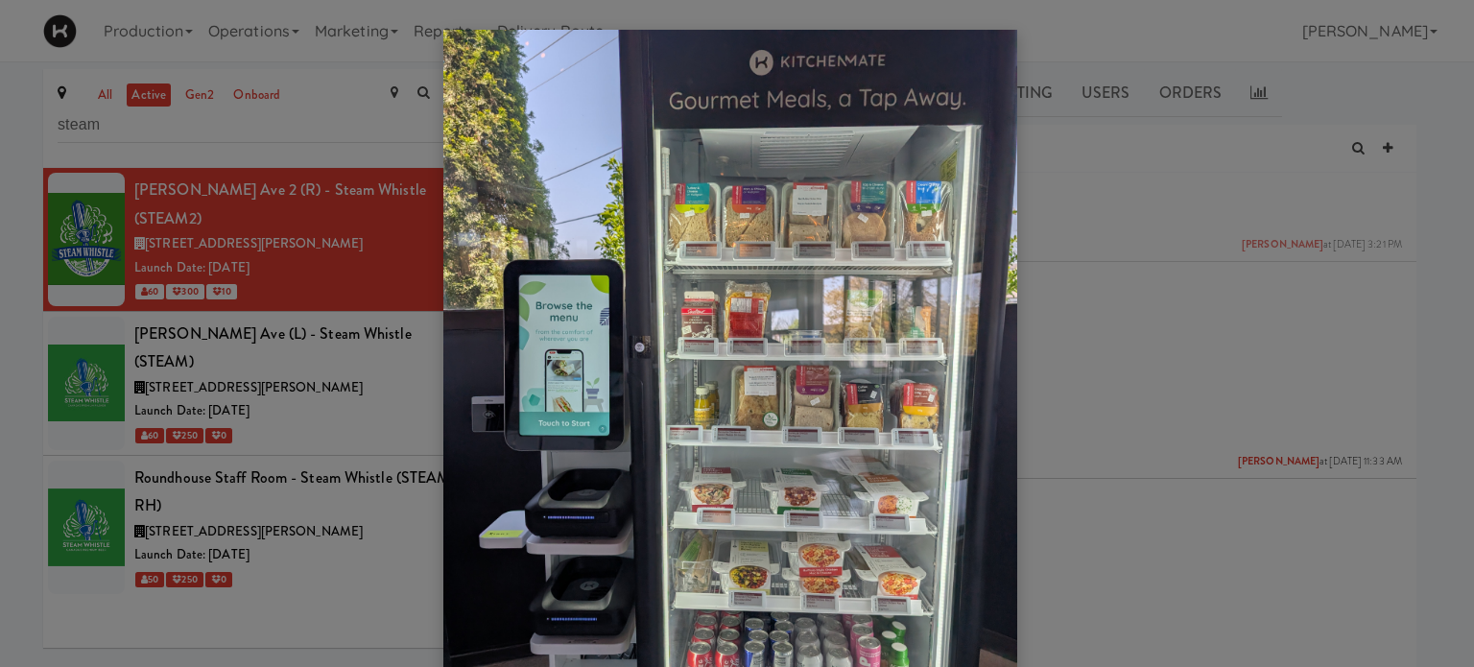
click at [308, 122] on div at bounding box center [737, 333] width 1474 height 667
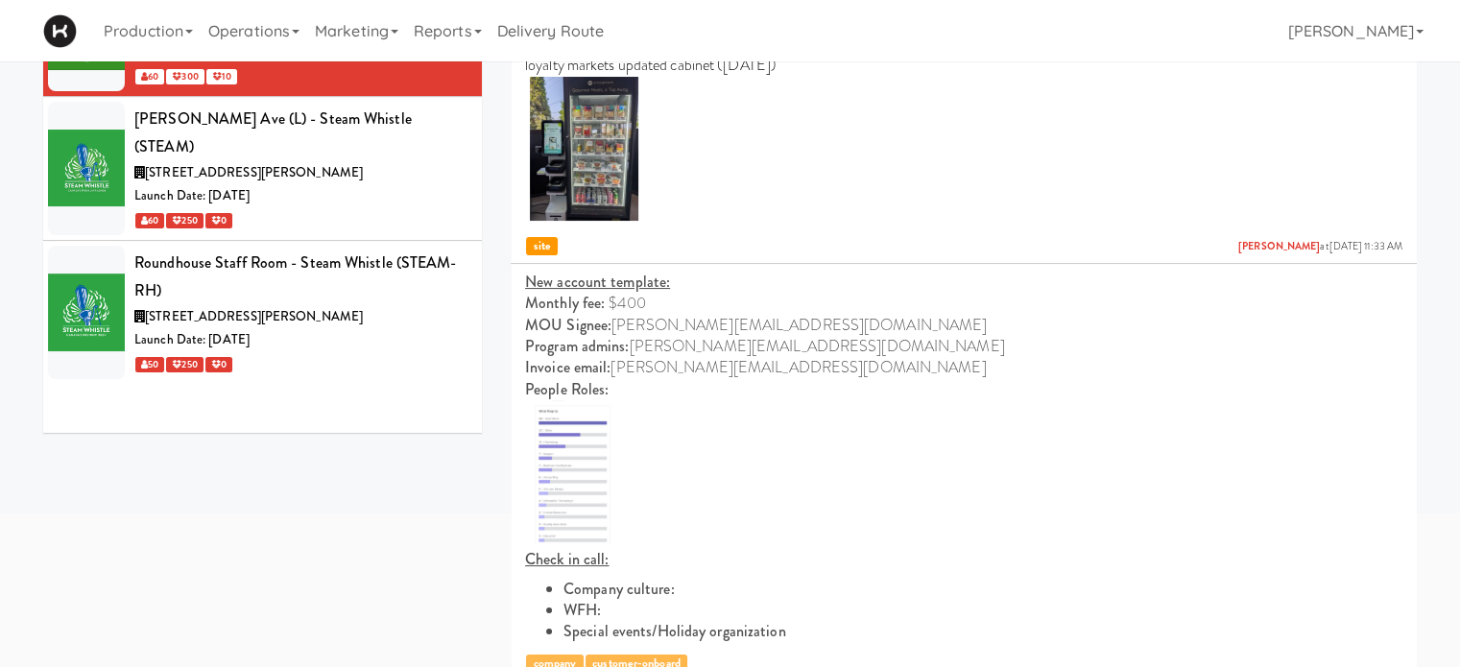
scroll to position [255, 0]
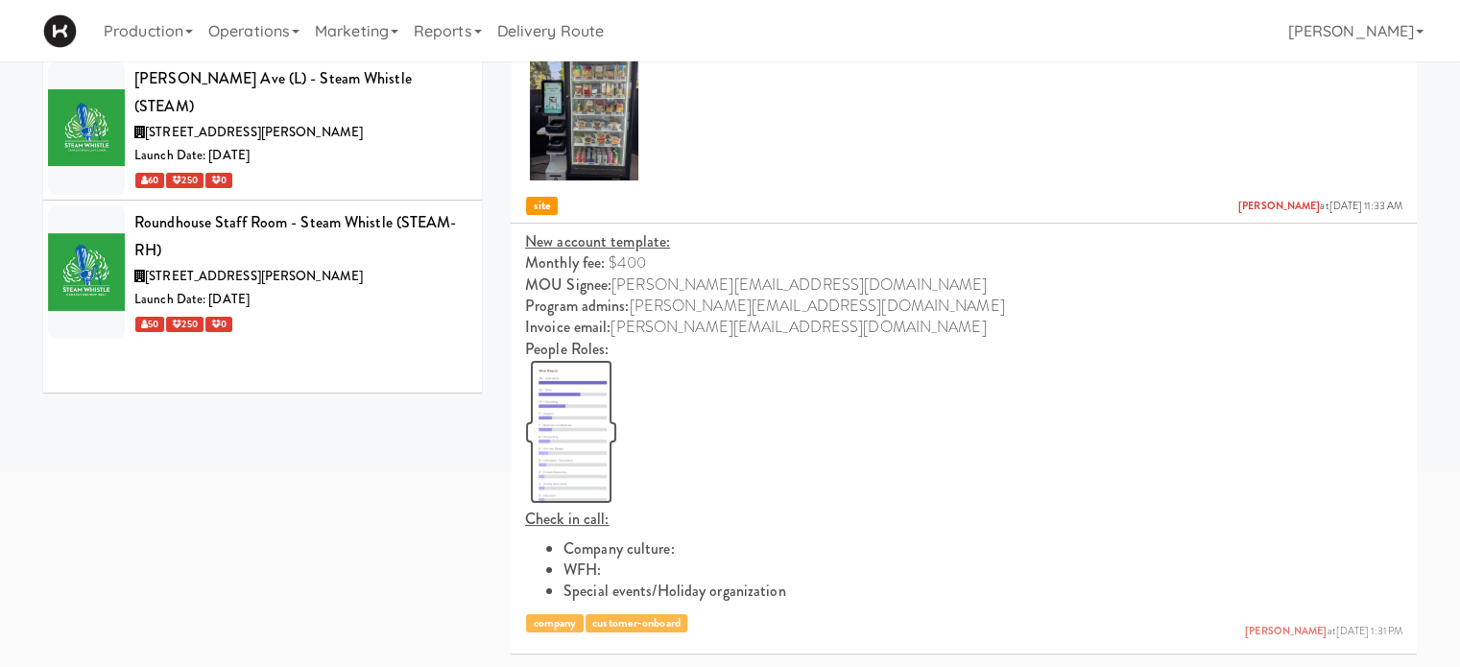
click at [577, 413] on img at bounding box center [571, 432] width 83 height 144
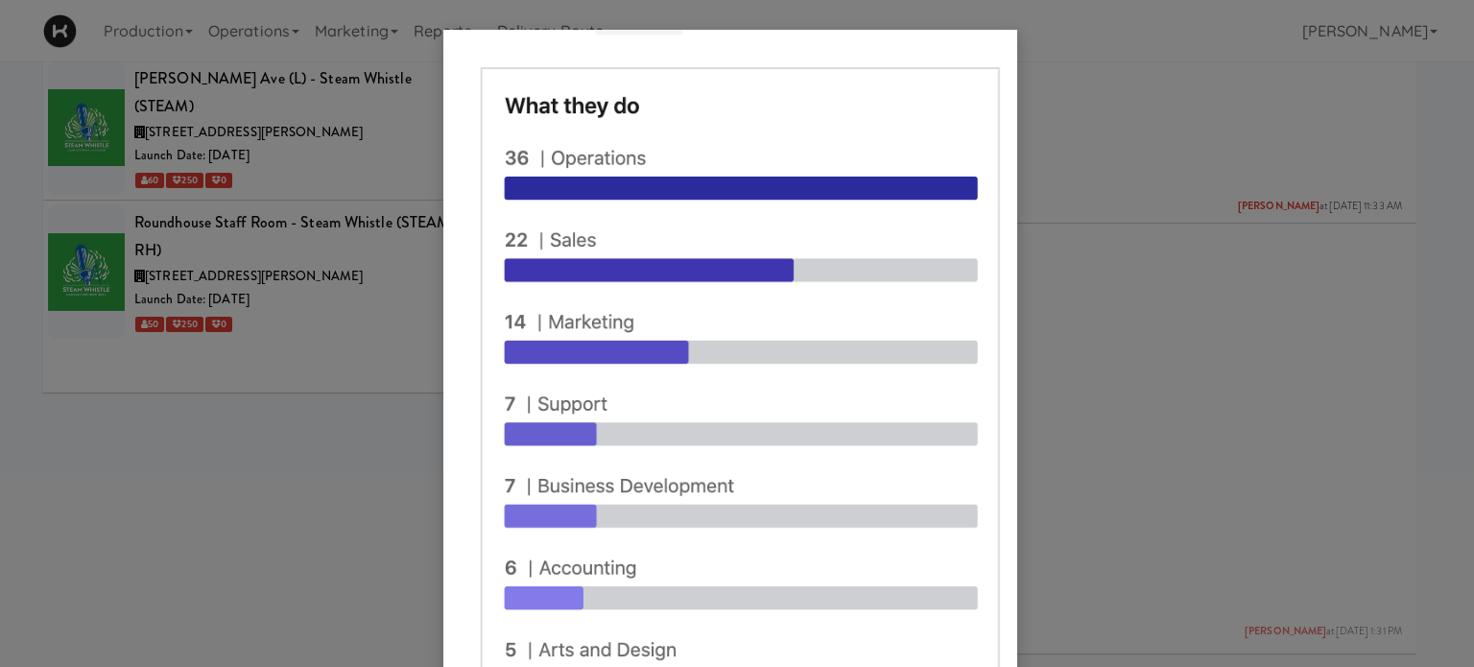
click at [1210, 397] on div at bounding box center [737, 333] width 1474 height 667
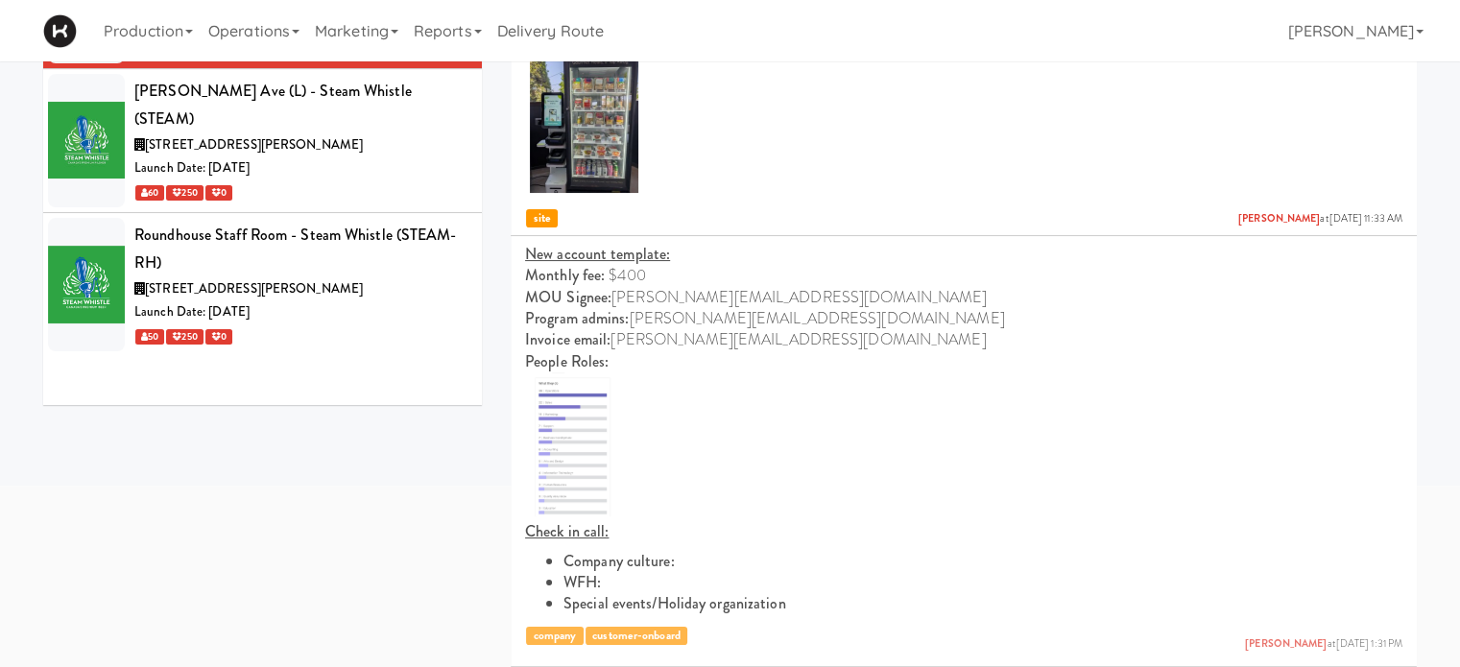
scroll to position [0, 0]
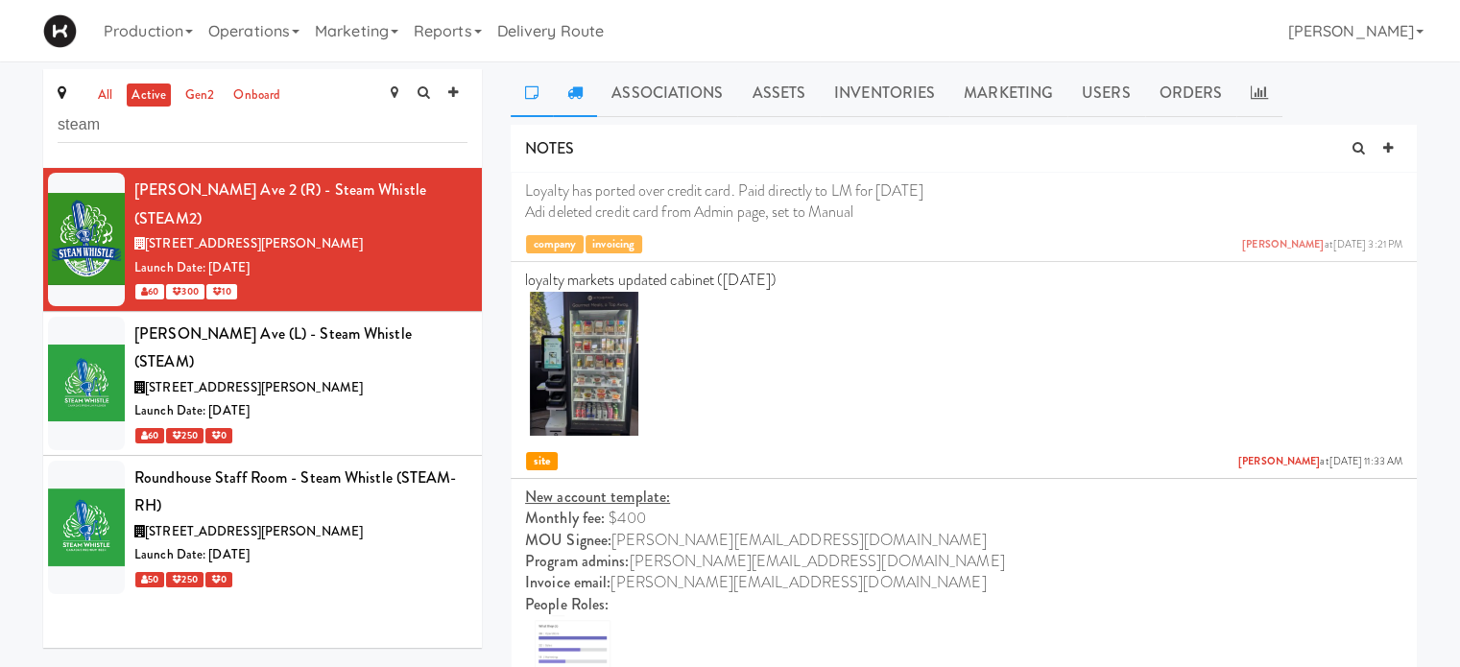
click at [579, 85] on icon at bounding box center [574, 91] width 15 height 15
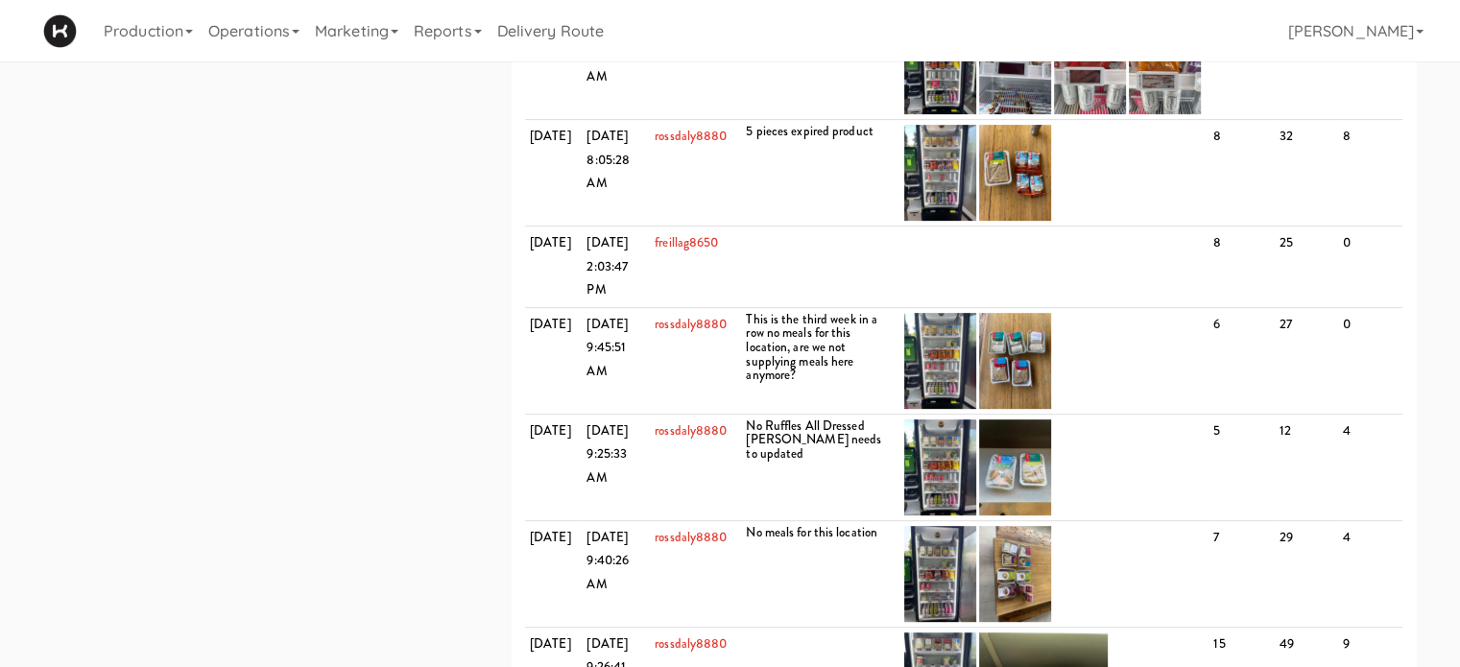
scroll to position [764, 0]
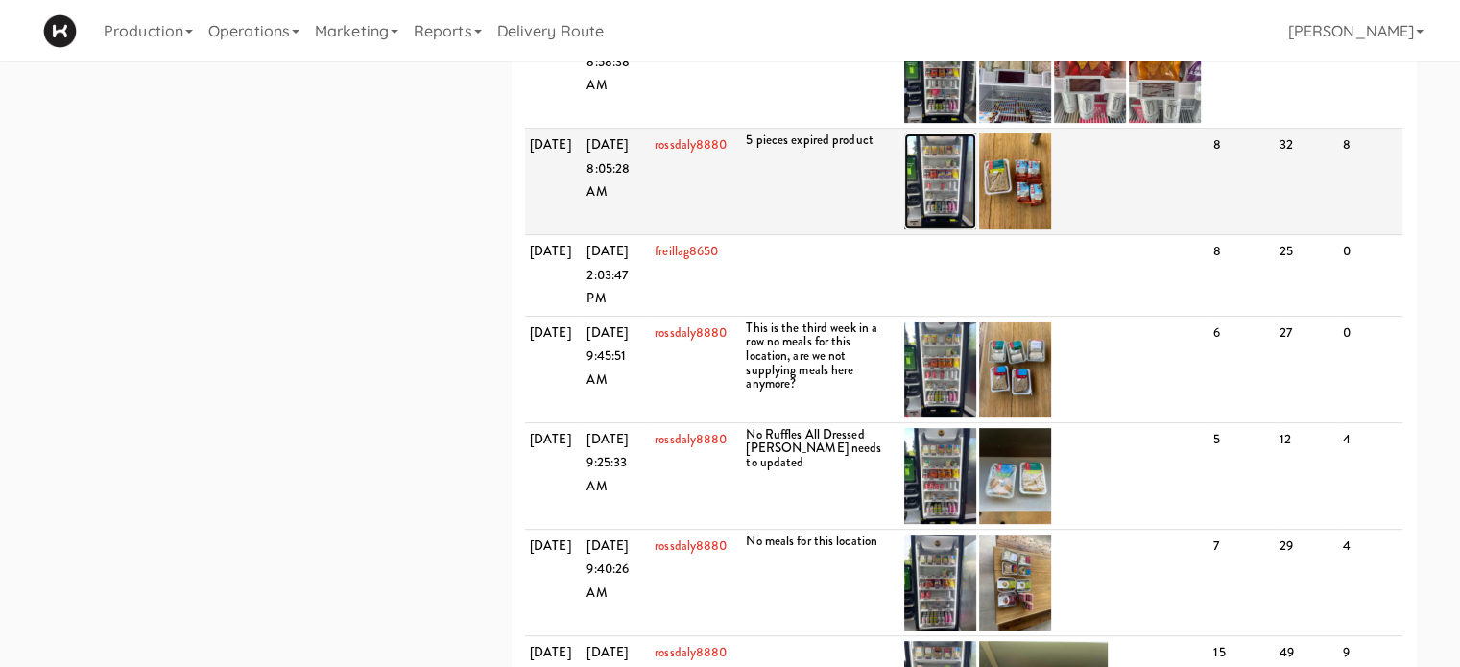
click at [946, 229] on img at bounding box center [940, 181] width 72 height 96
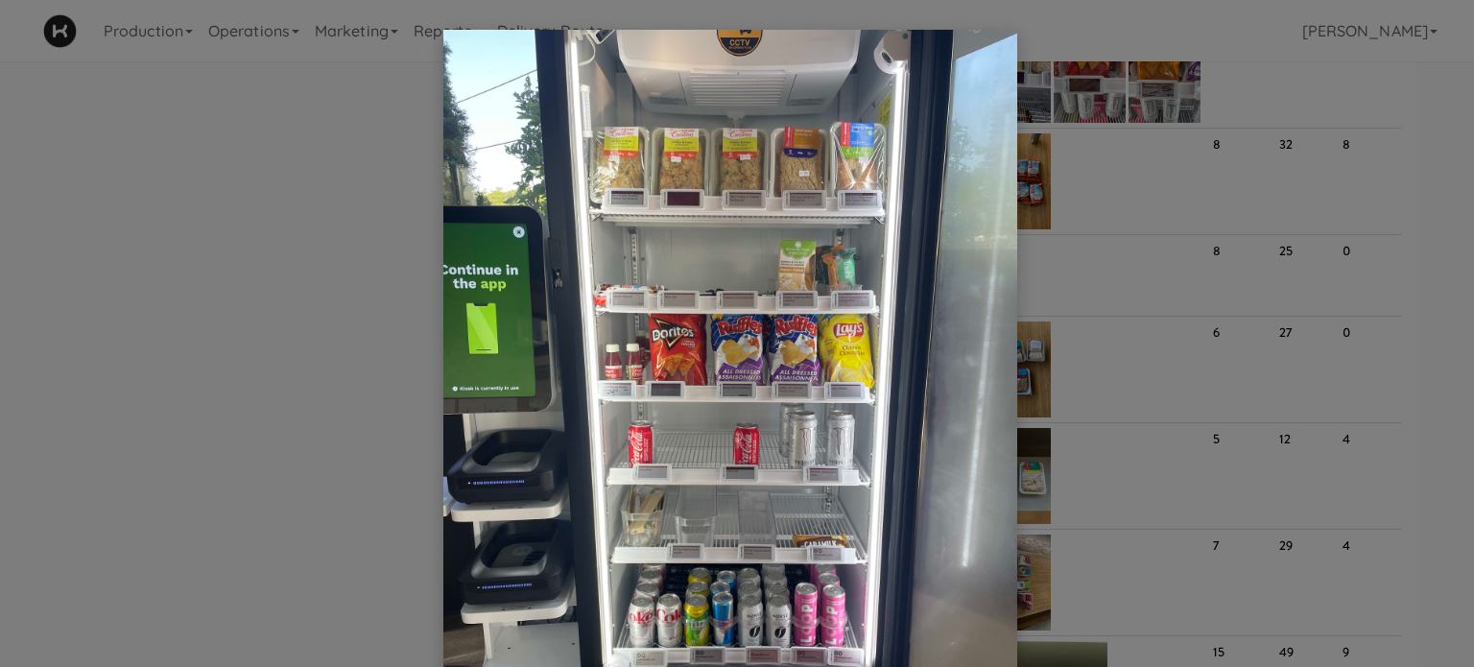
click at [1111, 75] on div at bounding box center [737, 333] width 1474 height 667
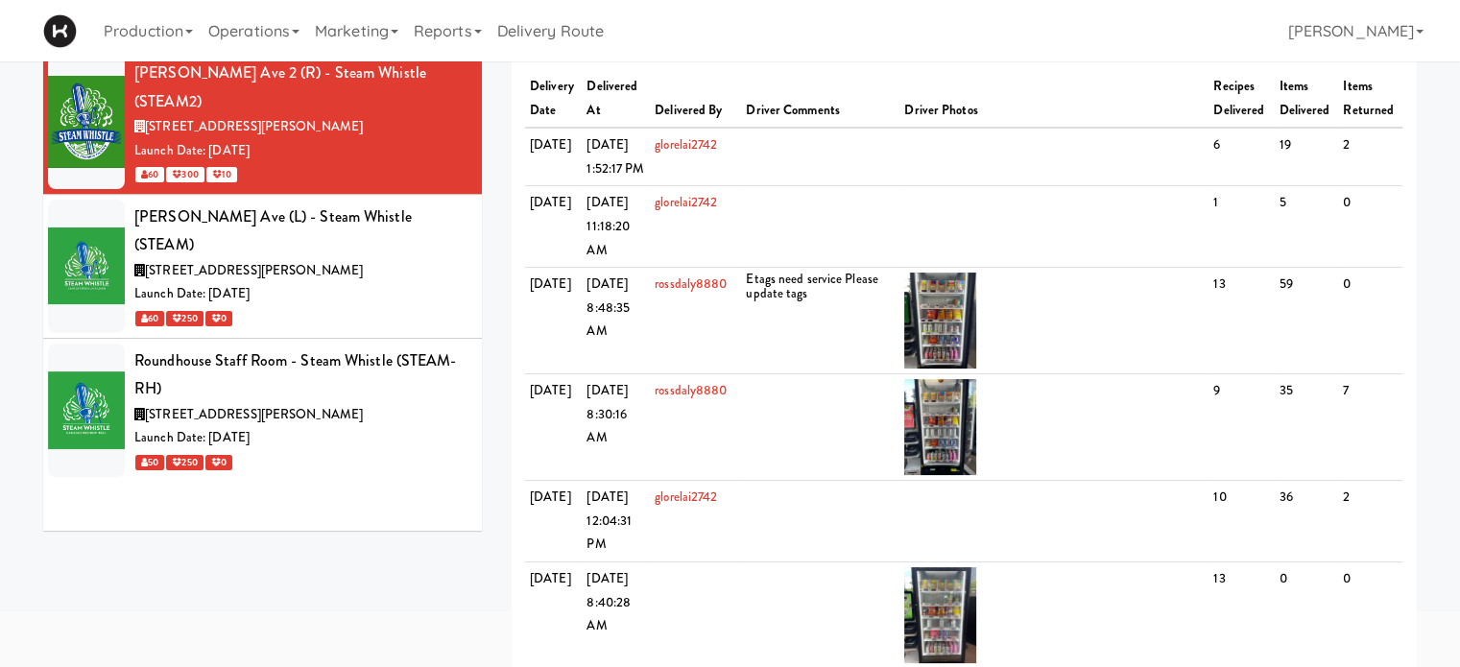
scroll to position [60, 0]
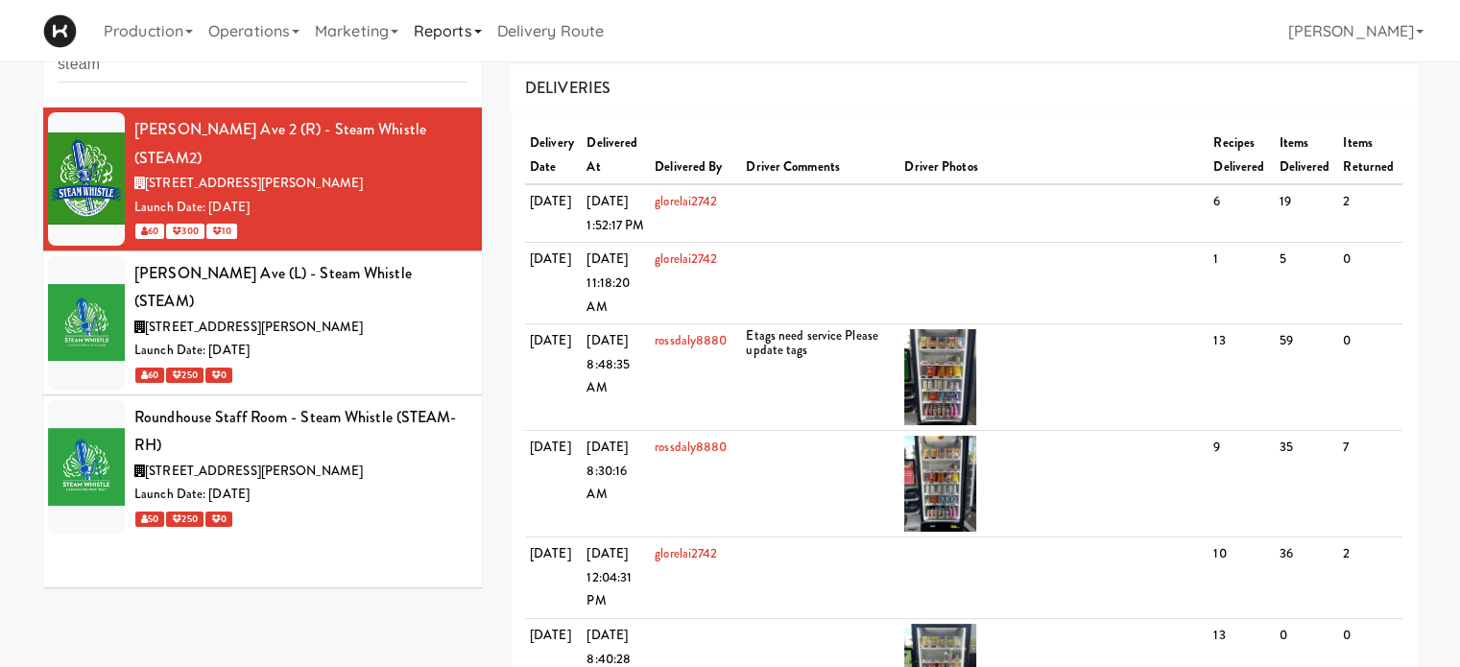
click at [490, 36] on link "Reports" at bounding box center [448, 30] width 84 height 61
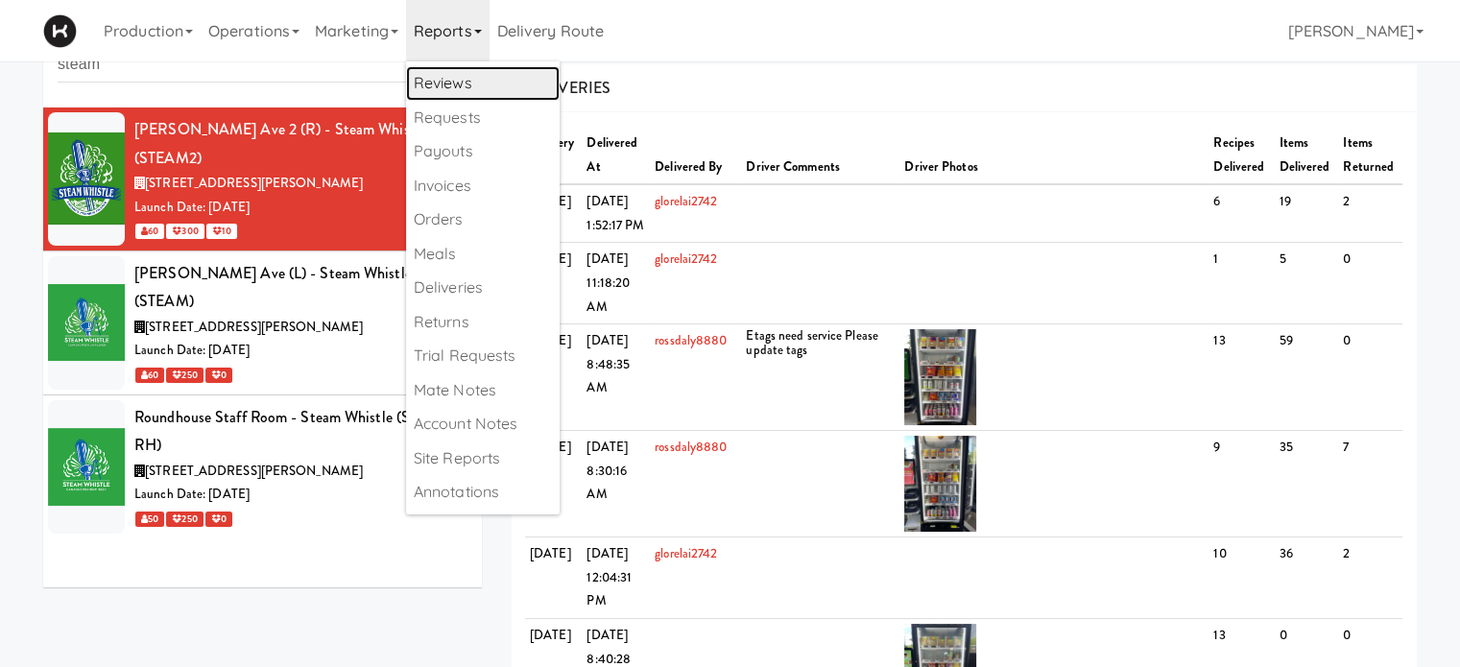
click at [464, 78] on link "Reviews" at bounding box center [483, 83] width 154 height 35
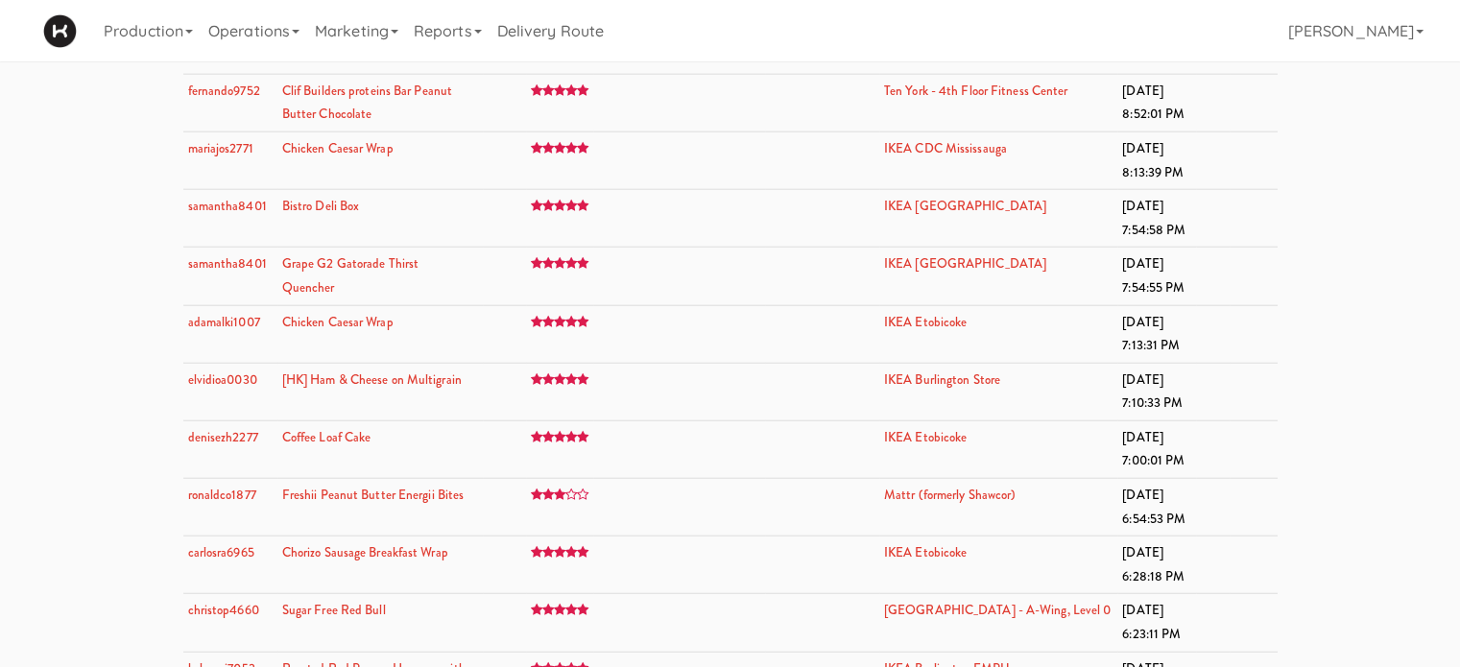
scroll to position [19145, 0]
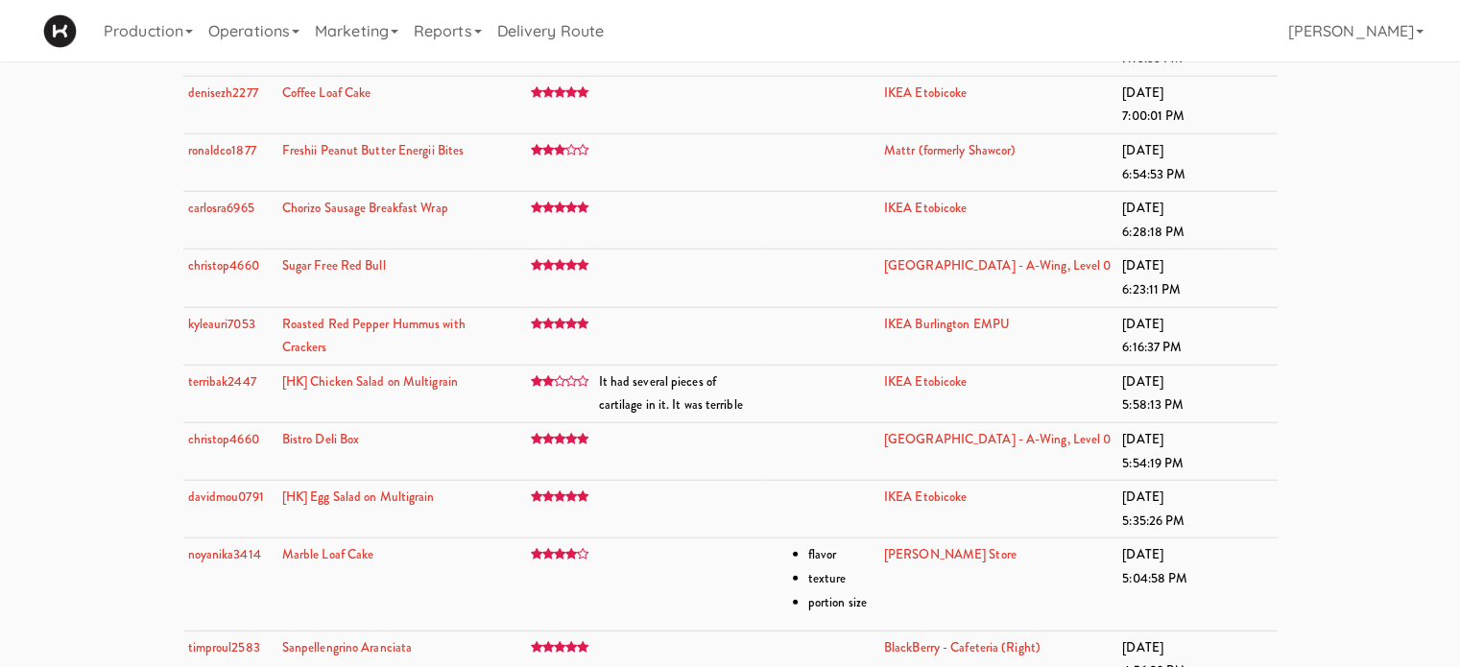
scroll to position [19631, 0]
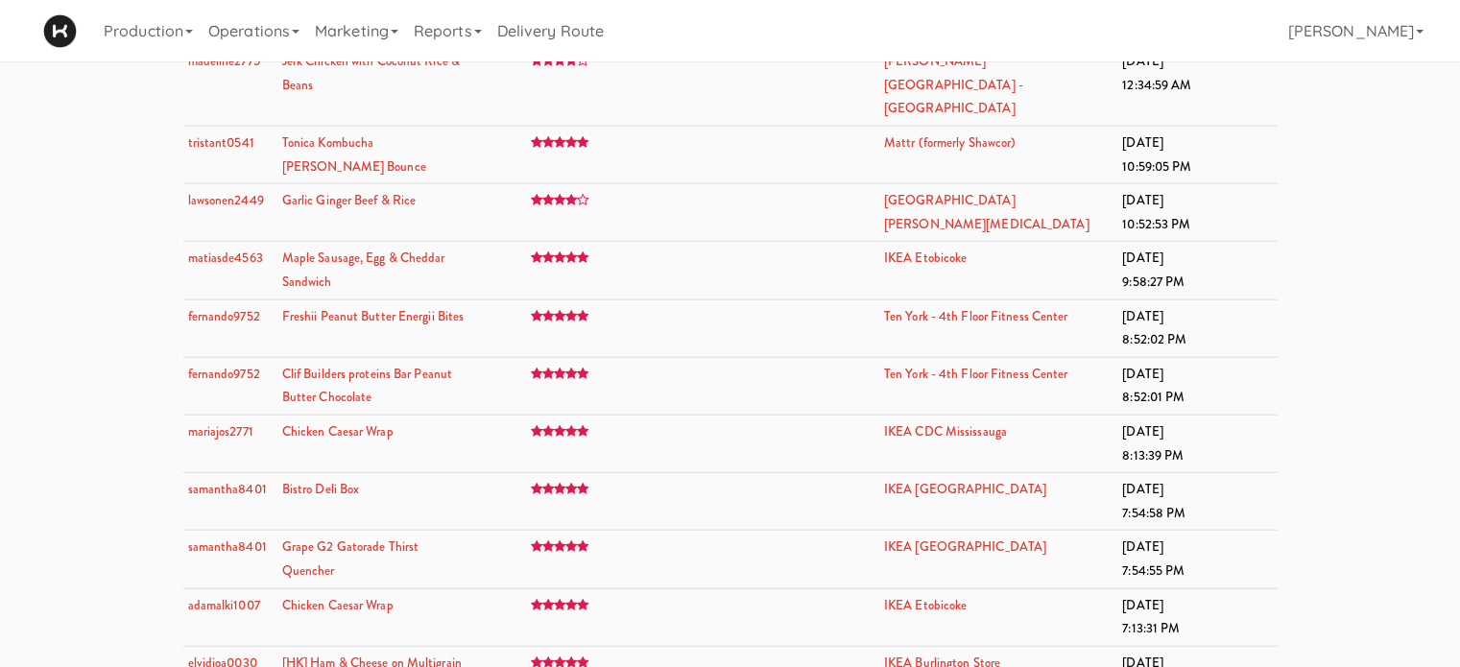
scroll to position [19066, 0]
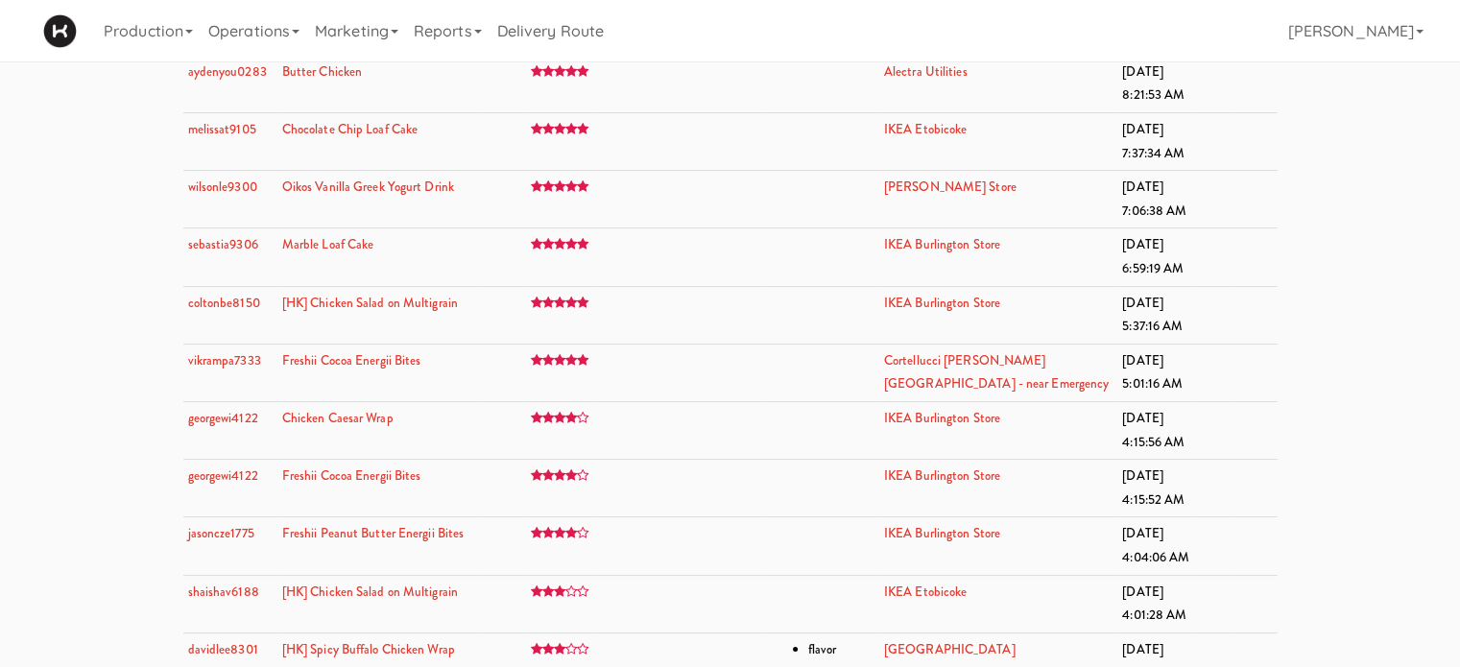
scroll to position [22163, 0]
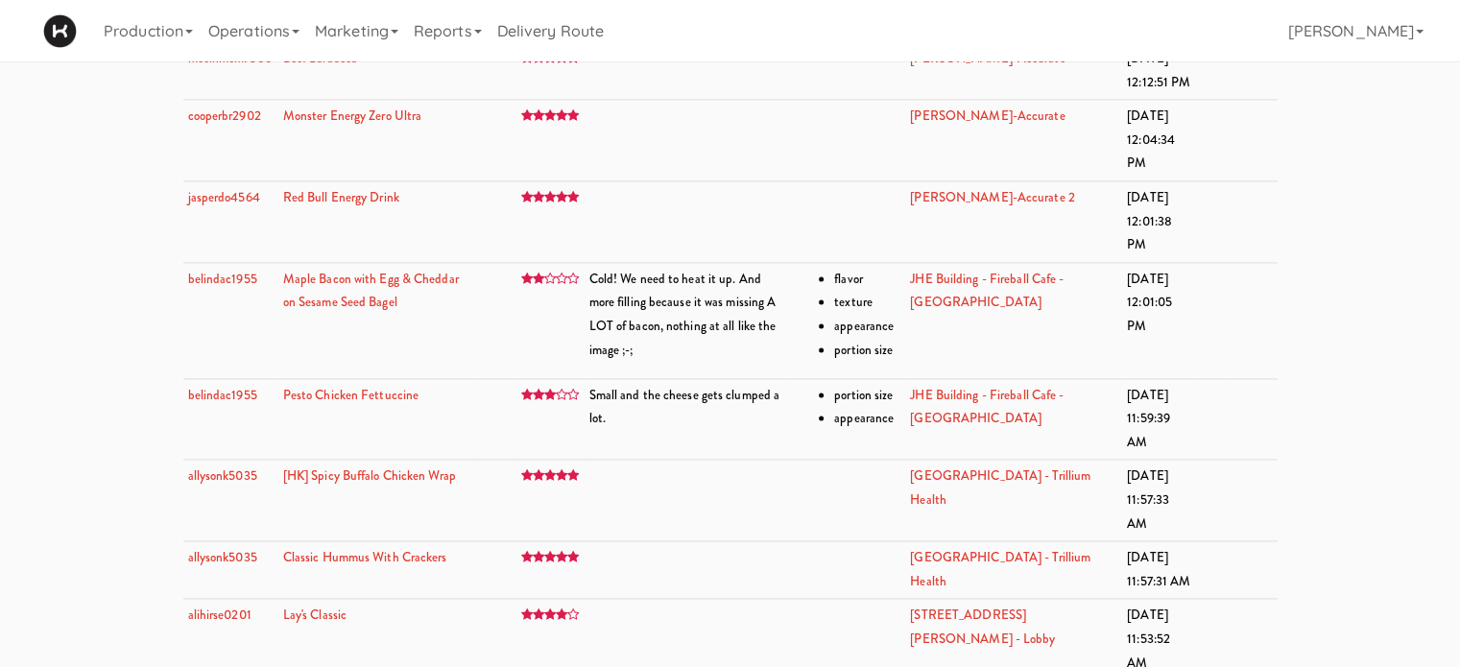
scroll to position [39288, 0]
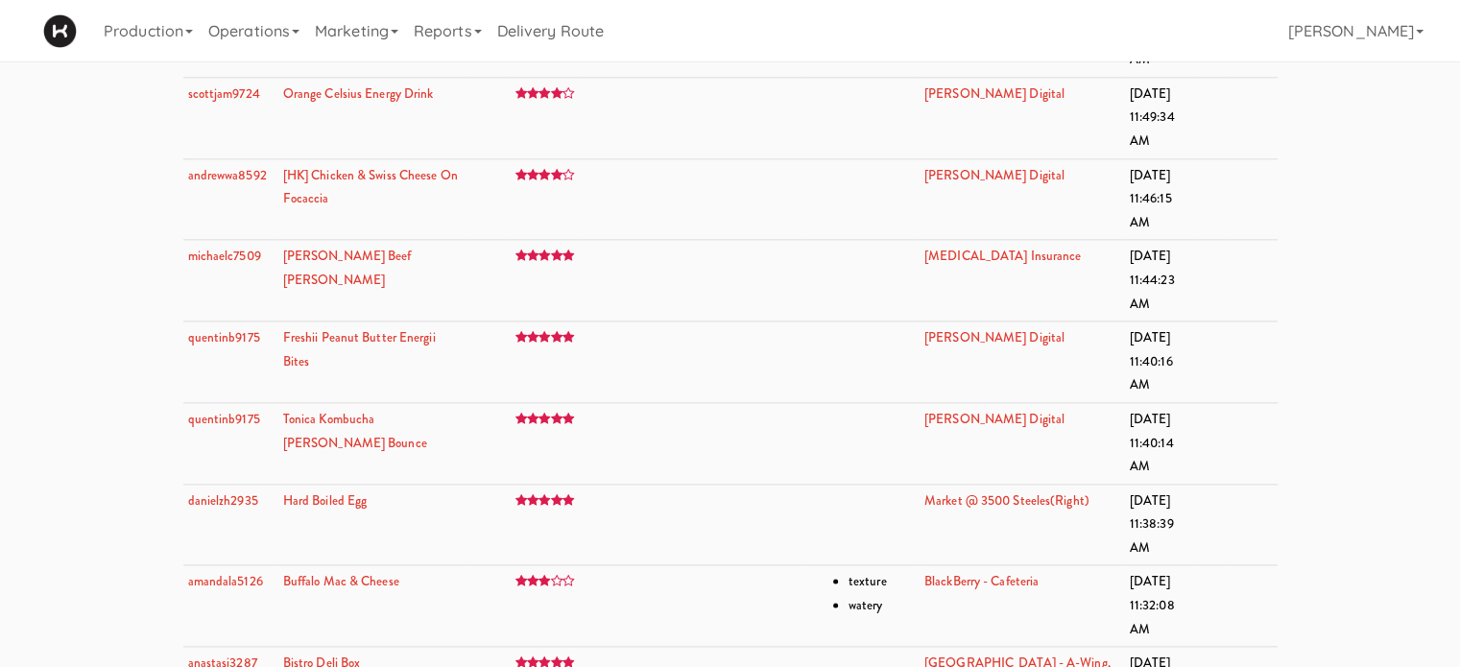
scroll to position [0, 0]
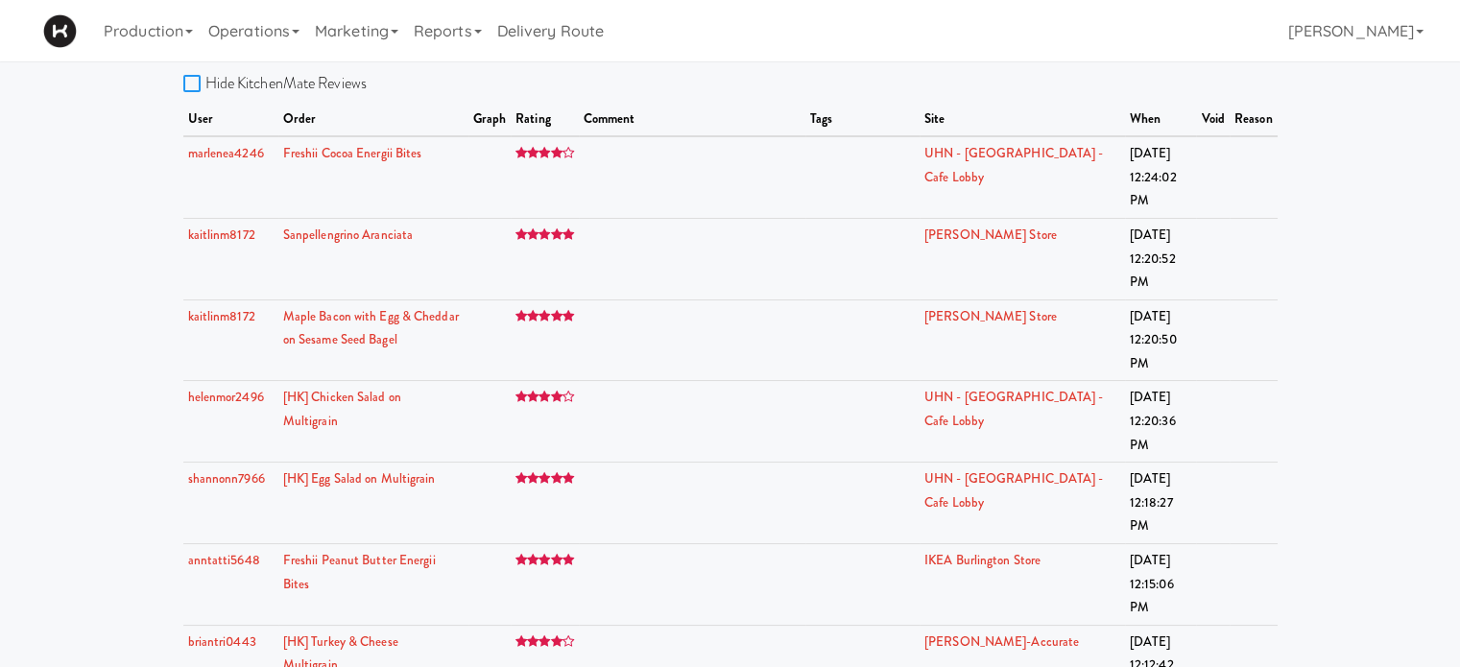
click at [196, 81] on input "Hide KitchenMate Reviews" at bounding box center [194, 84] width 22 height 15
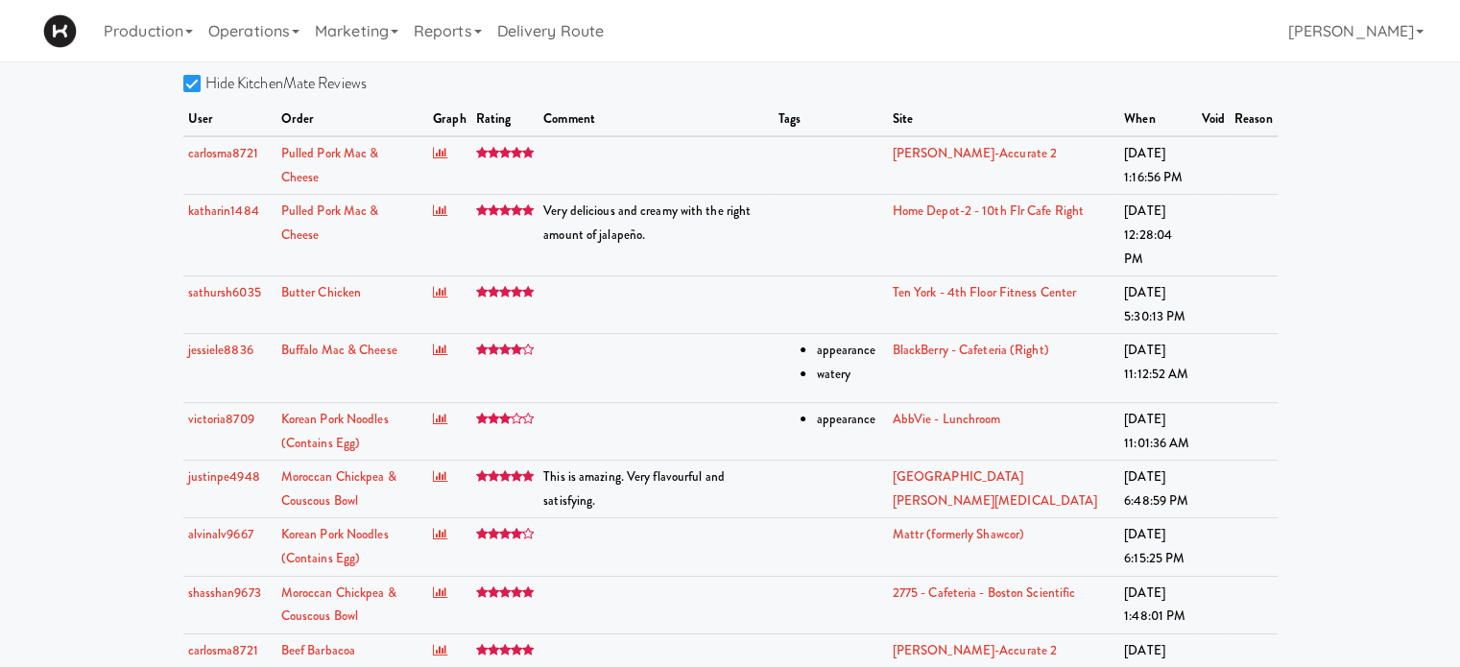
click at [185, 81] on input "Hide KitchenMate Reviews" at bounding box center [194, 84] width 22 height 15
checkbox input "false"
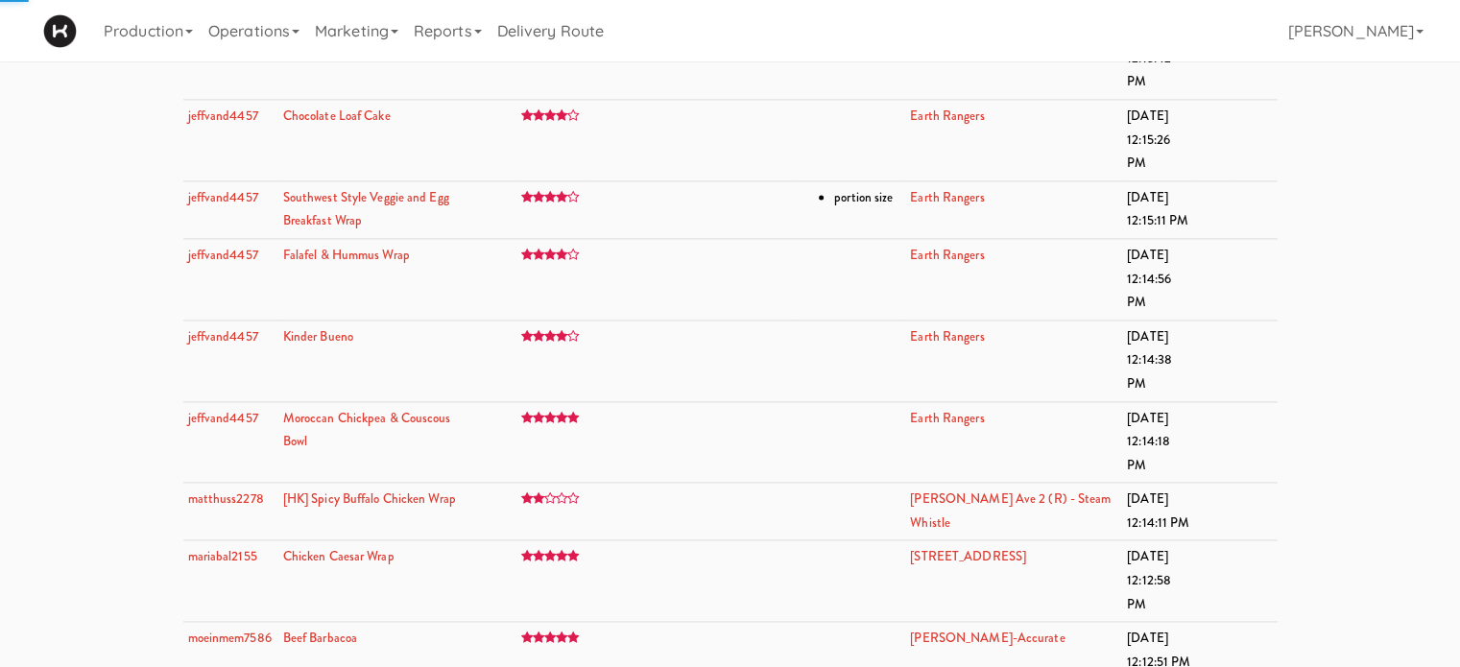
scroll to position [39282, 0]
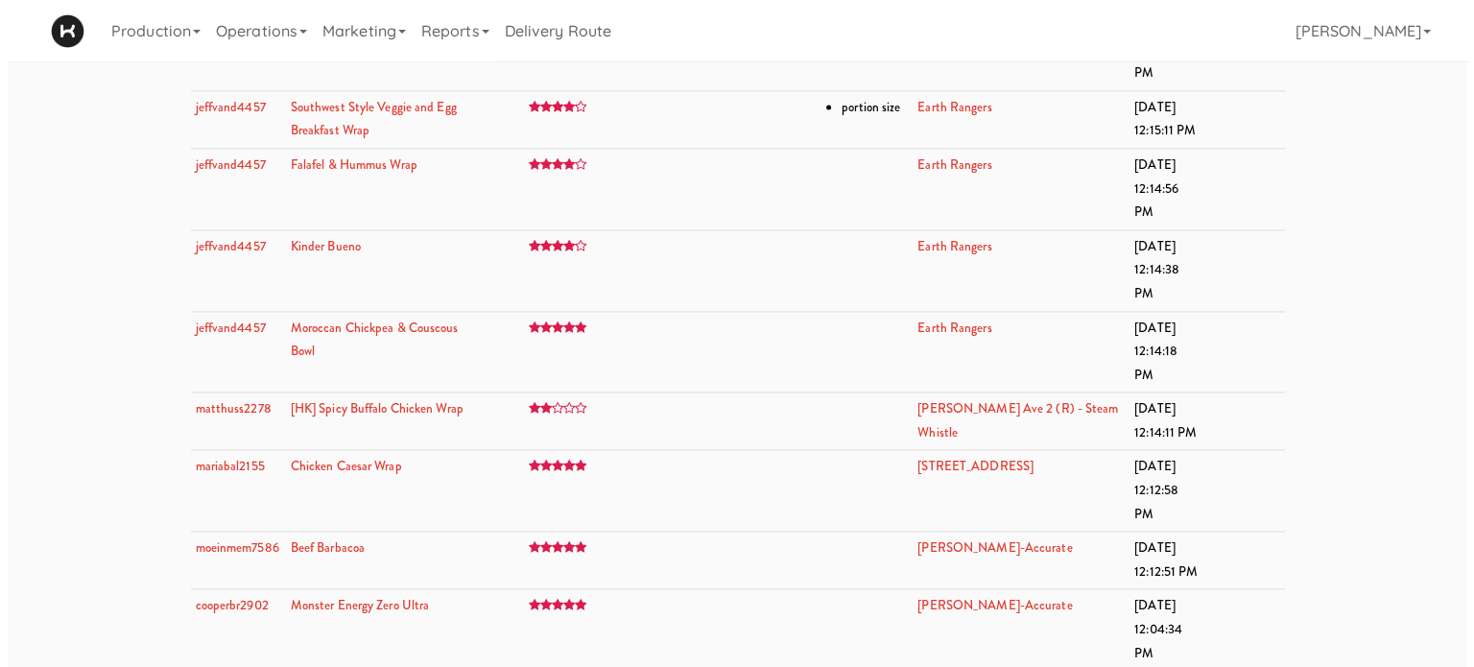
scroll to position [61, 0]
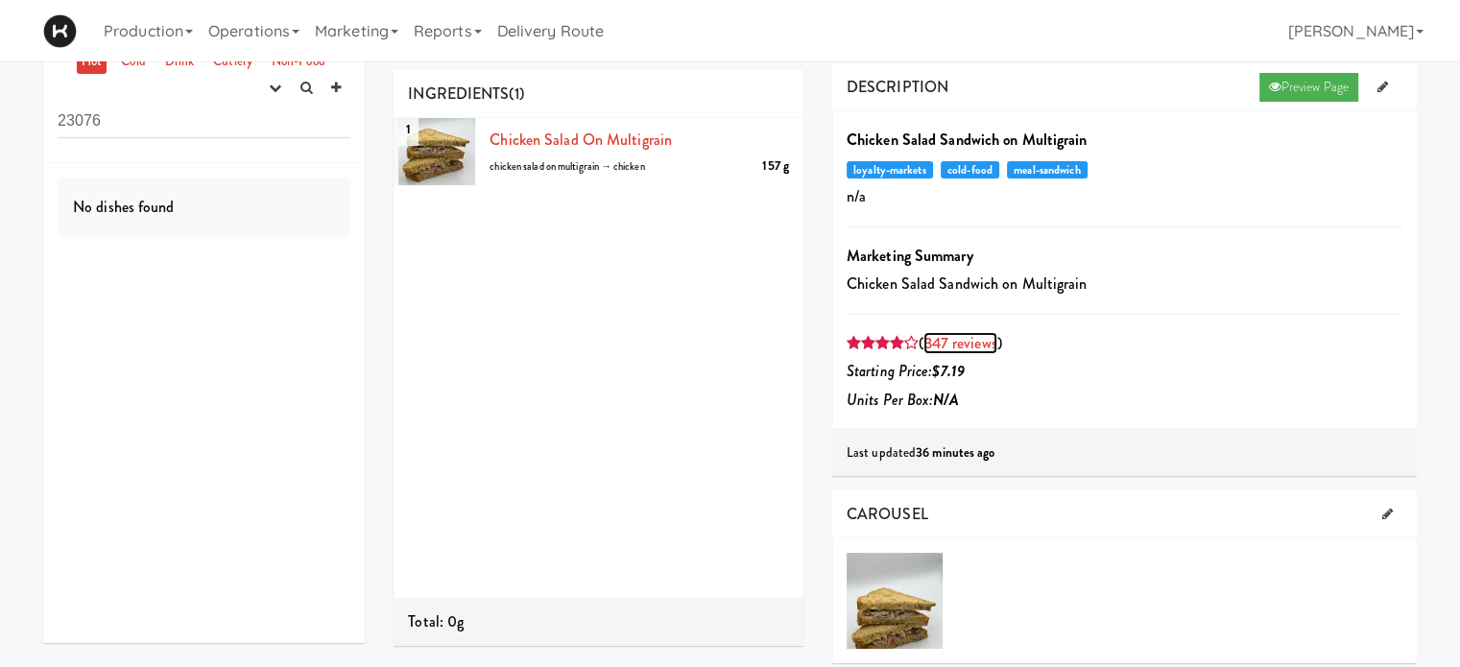
click at [989, 340] on link "347 reviews" at bounding box center [959, 343] width 73 height 22
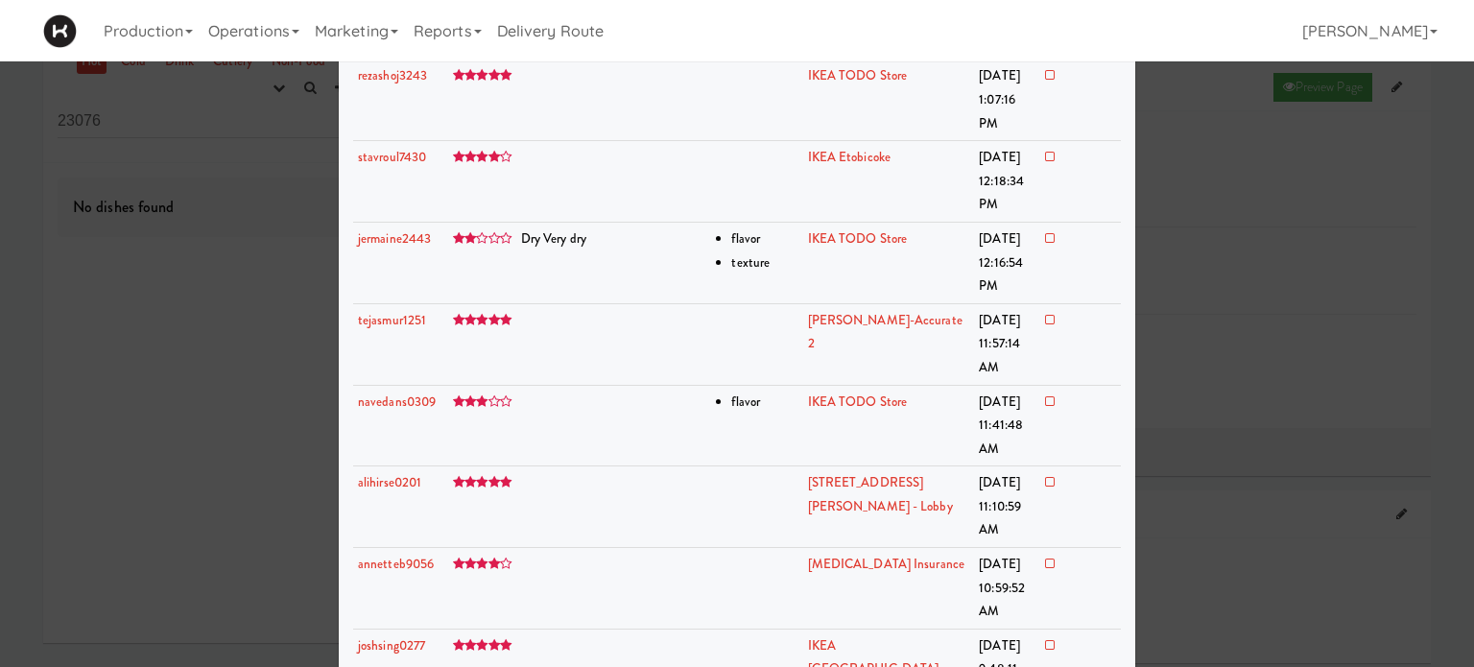
scroll to position [11199, 0]
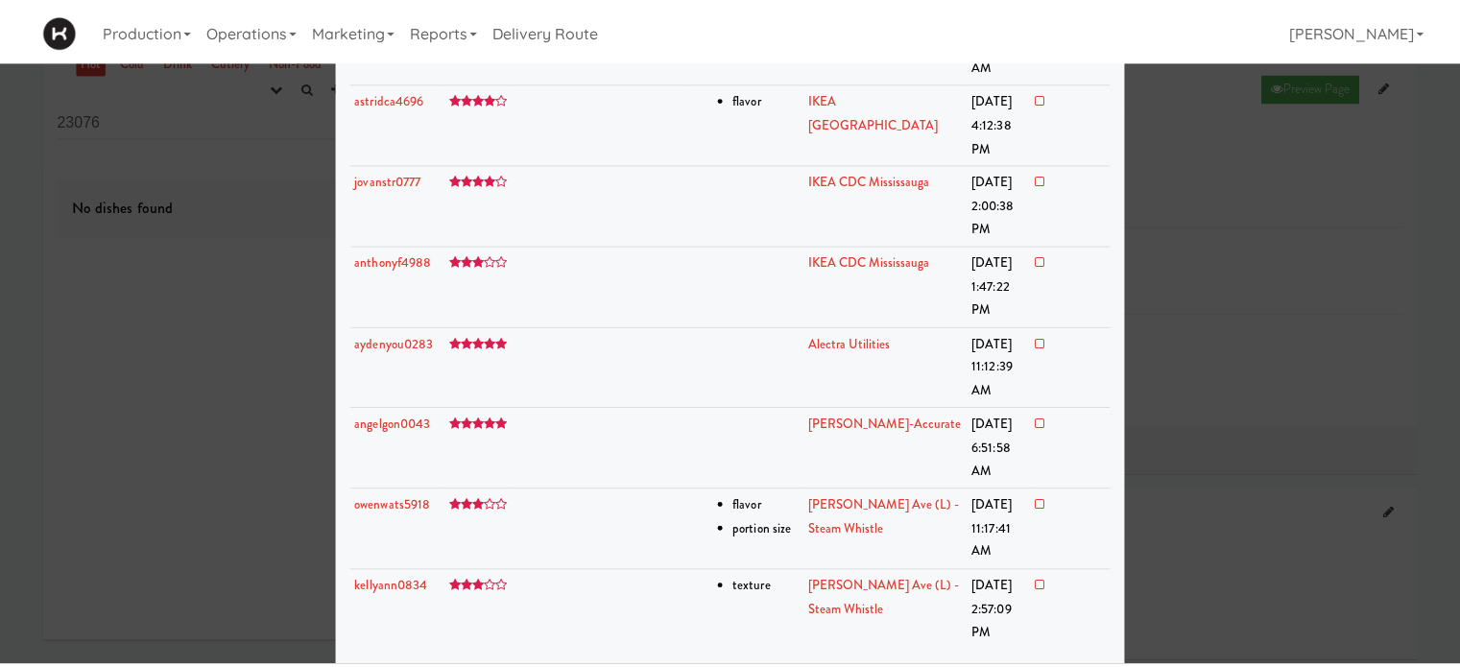
scroll to position [30852, 0]
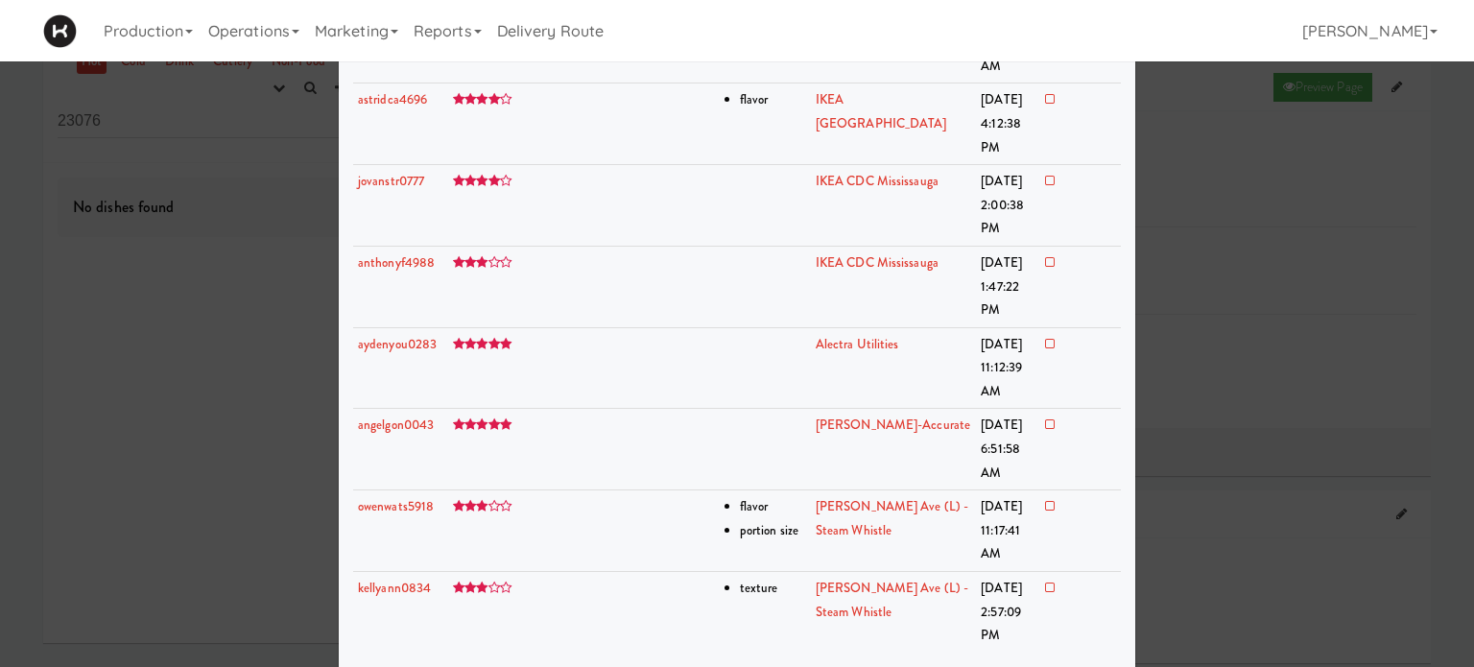
click at [1274, 530] on div at bounding box center [737, 333] width 1474 height 667
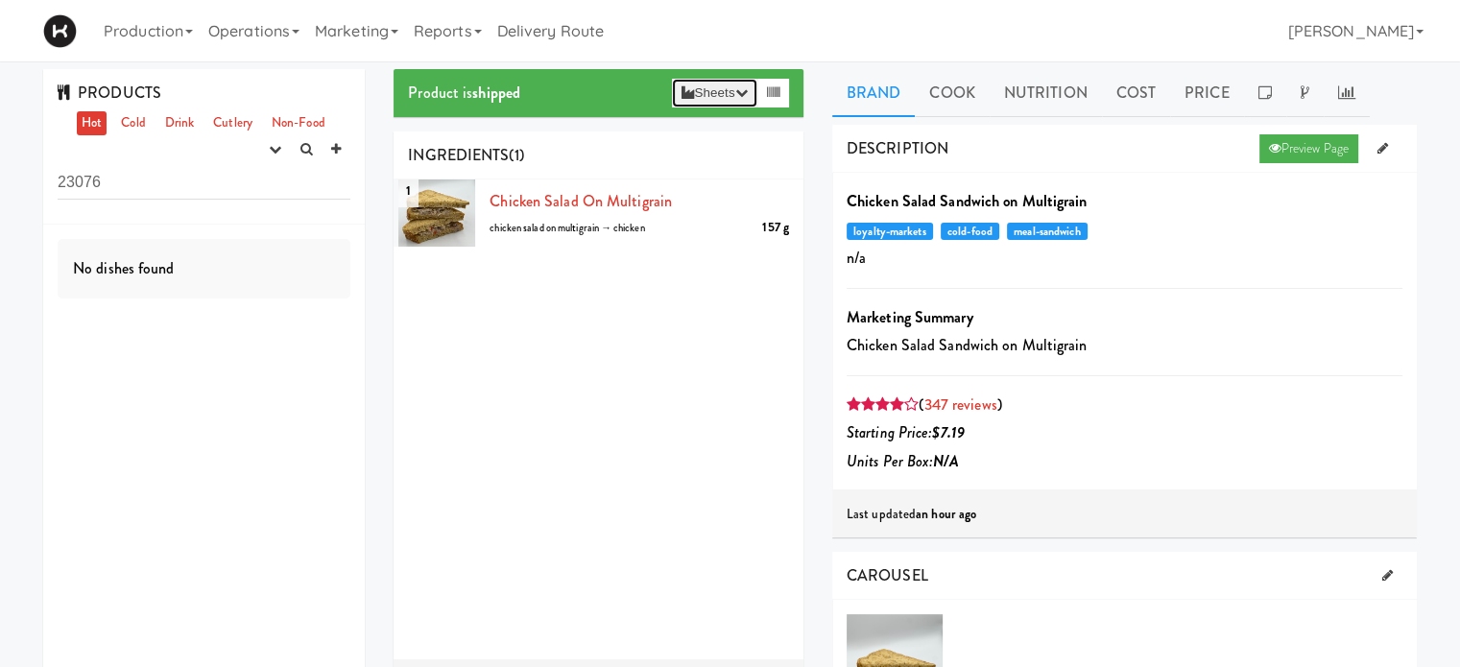
click at [741, 87] on icon "button" at bounding box center [741, 92] width 12 height 12
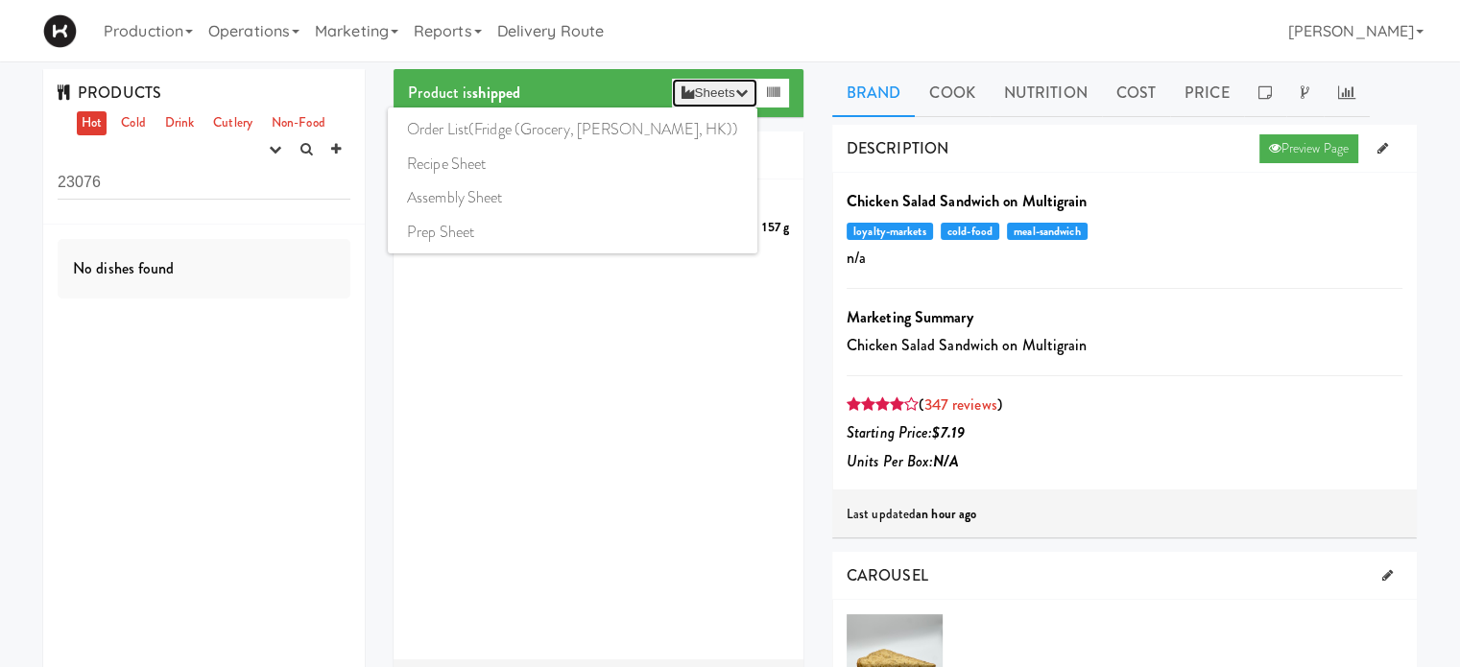
click at [741, 87] on icon "button" at bounding box center [741, 92] width 12 height 12
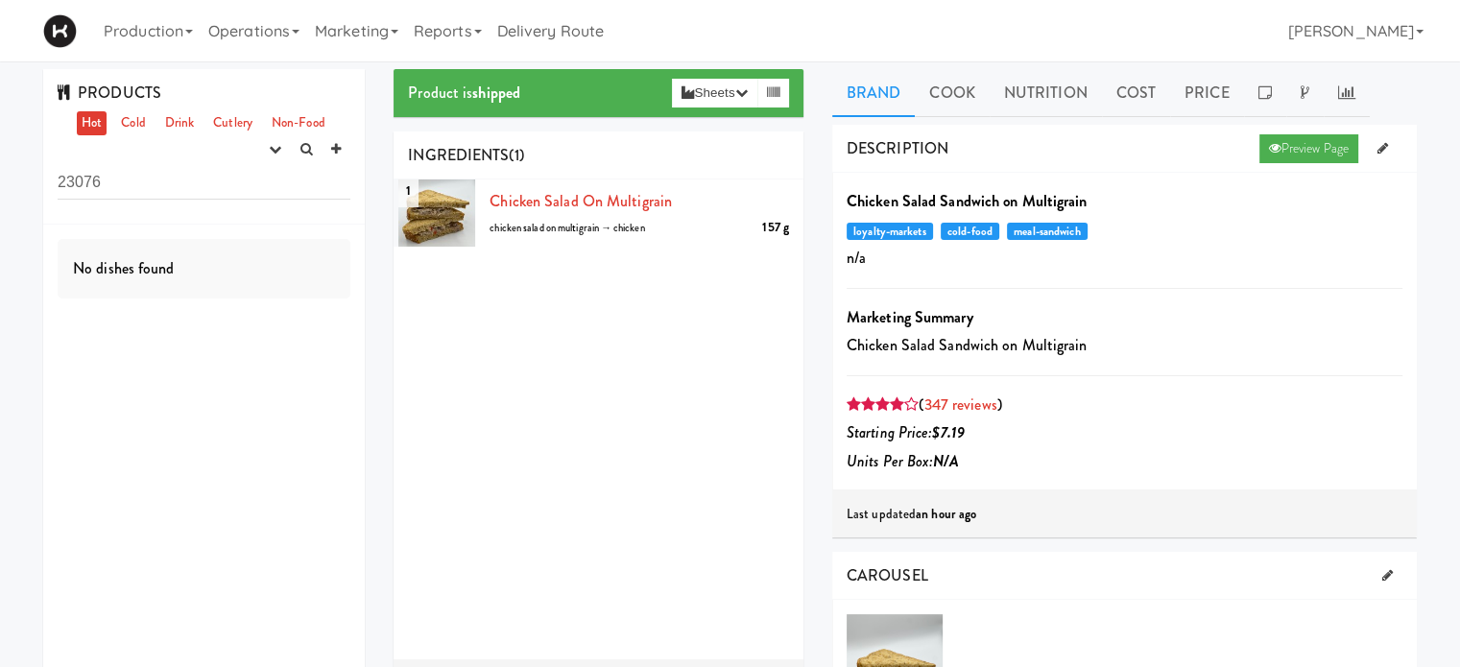
click at [883, 37] on div "Production Menus Manufacturers Inventory Plans Routing Deliveries Delivery Plan…" at bounding box center [729, 30] width 1373 height 61
